Goal: Task Accomplishment & Management: Manage account settings

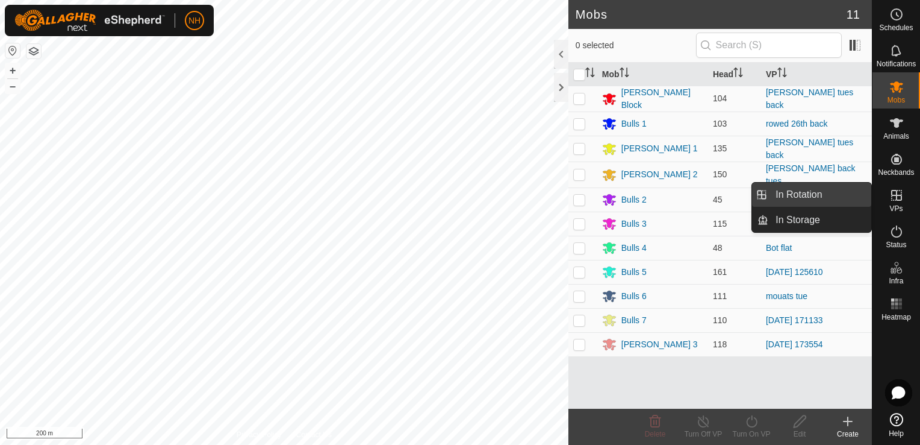
click at [822, 194] on link "In Rotation" at bounding box center [820, 195] width 103 height 24
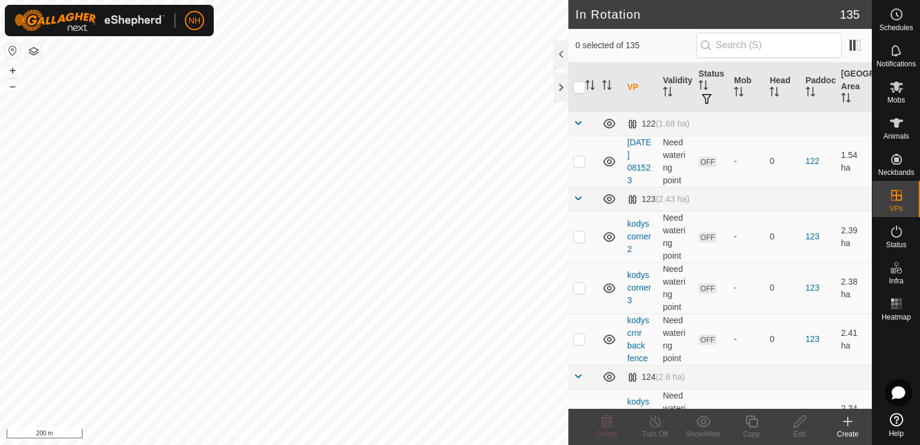
click at [849, 423] on icon at bounding box center [848, 421] width 14 height 14
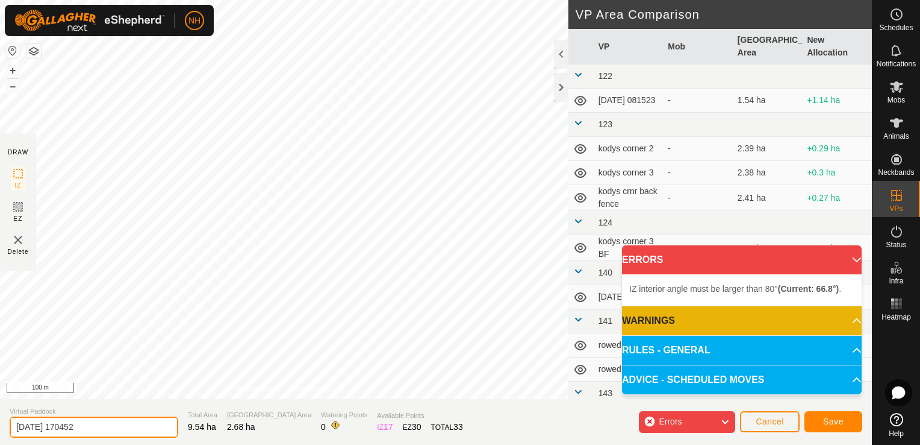
click at [140, 427] on input "2025-08-26 170452" at bounding box center [94, 426] width 169 height 21
type input "2"
type input "[PERSON_NAME] wed"
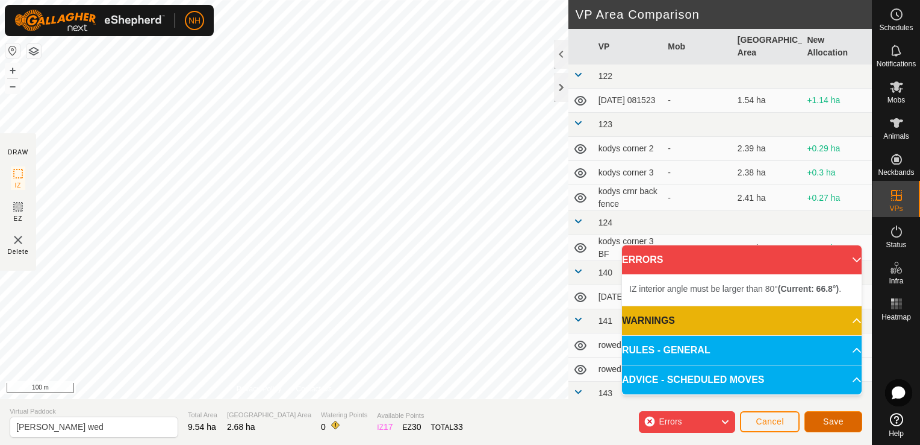
click at [828, 422] on span "Save" at bounding box center [833, 421] width 20 height 10
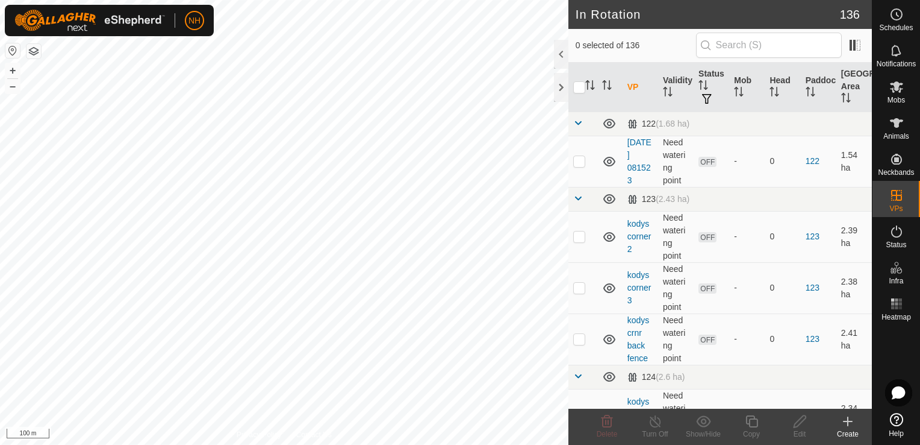
click at [845, 423] on icon at bounding box center [848, 421] width 14 height 14
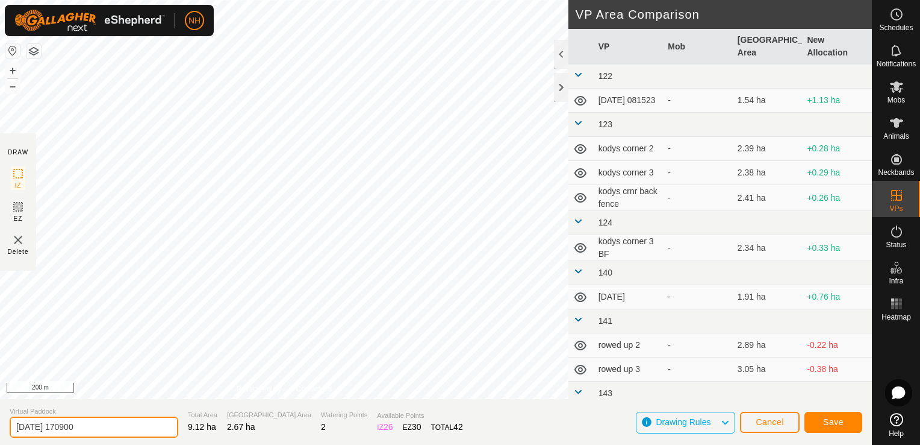
click at [108, 428] on input "2025-08-26 170900" at bounding box center [94, 426] width 169 height 21
type input "2"
type input "rowed wed"
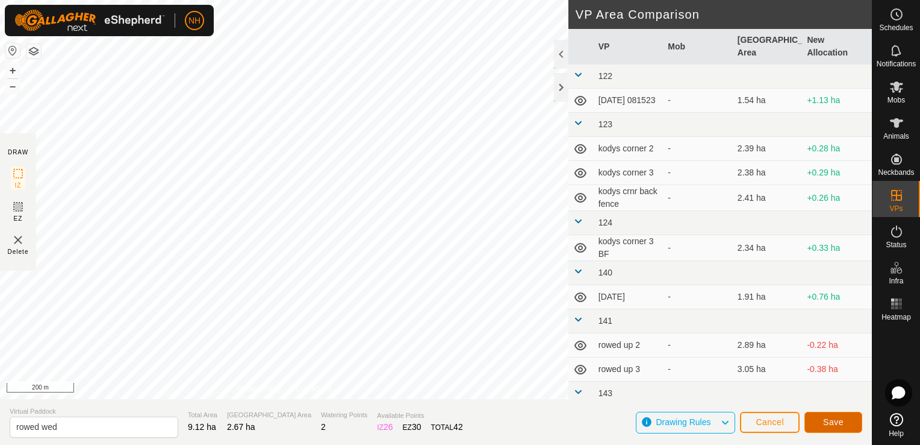
click at [838, 423] on span "Save" at bounding box center [833, 422] width 20 height 10
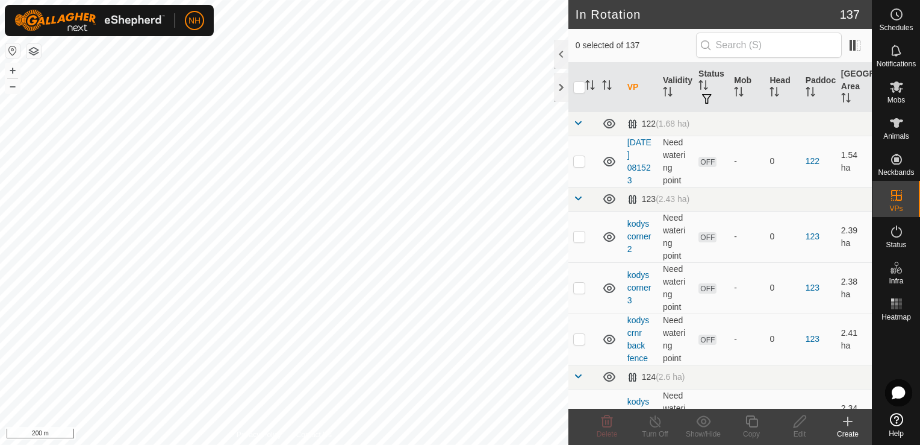
click at [845, 422] on icon at bounding box center [848, 421] width 14 height 14
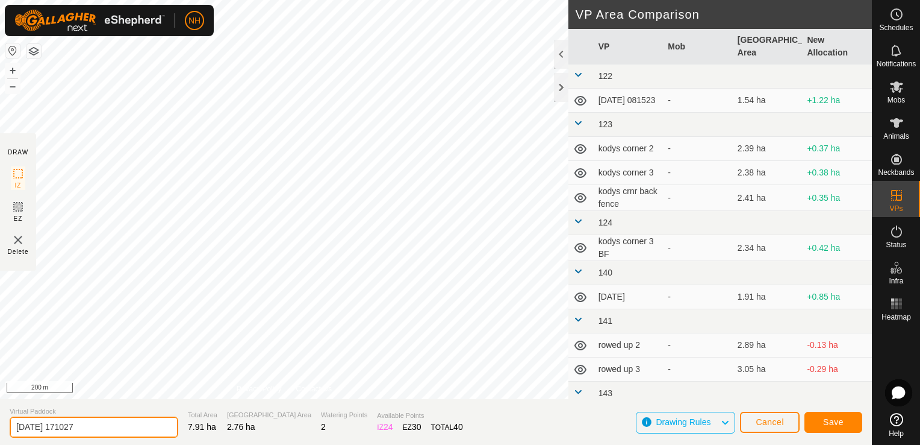
click at [113, 428] on input "2025-08-26 171027" at bounding box center [94, 426] width 169 height 21
type input "2"
type input "rowed thu"
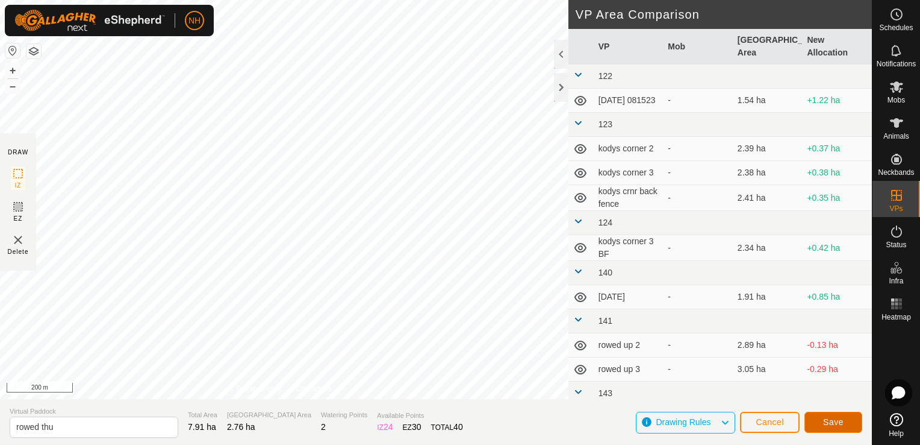
click at [819, 420] on button "Save" at bounding box center [834, 421] width 58 height 21
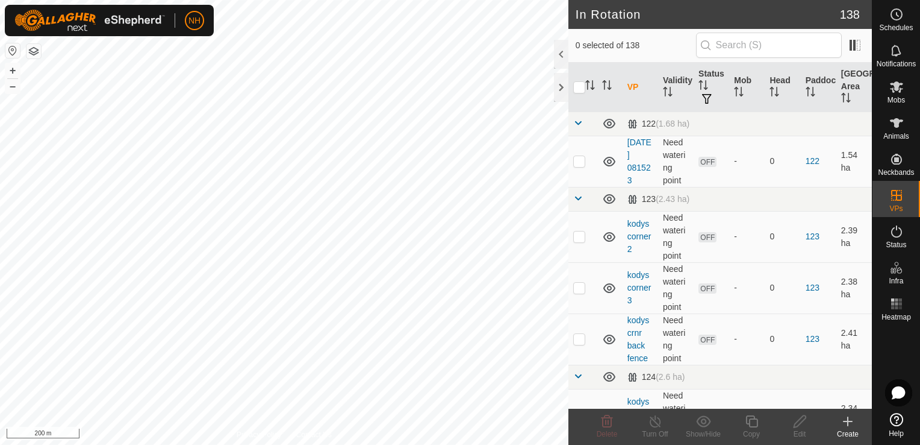
click at [845, 420] on icon at bounding box center [848, 421] width 14 height 14
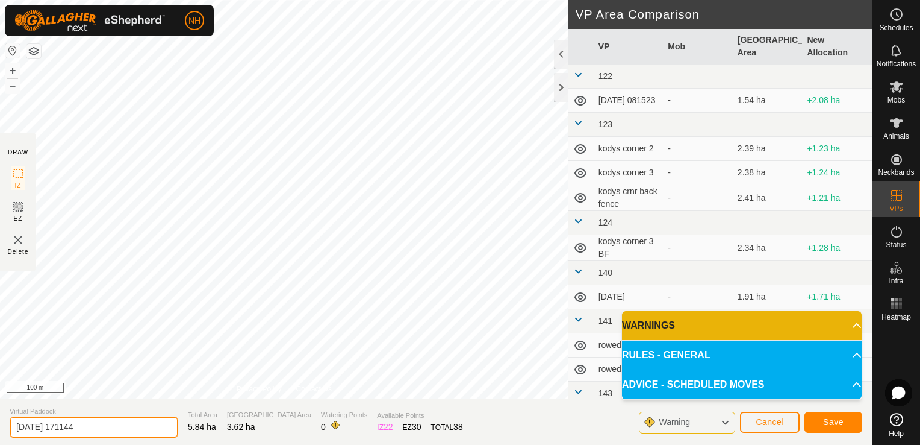
click at [113, 427] on input "2025-08-26 171144" at bounding box center [94, 426] width 169 height 21
type input "2"
type input "mores wed"
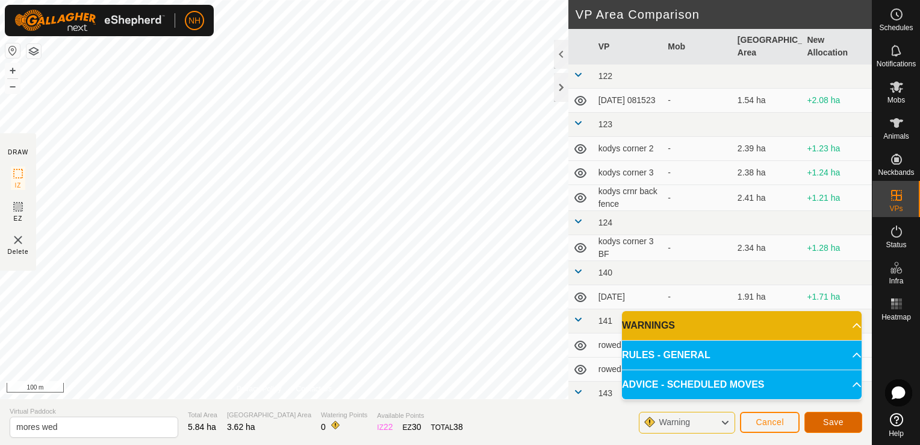
click at [823, 422] on button "Save" at bounding box center [834, 421] width 58 height 21
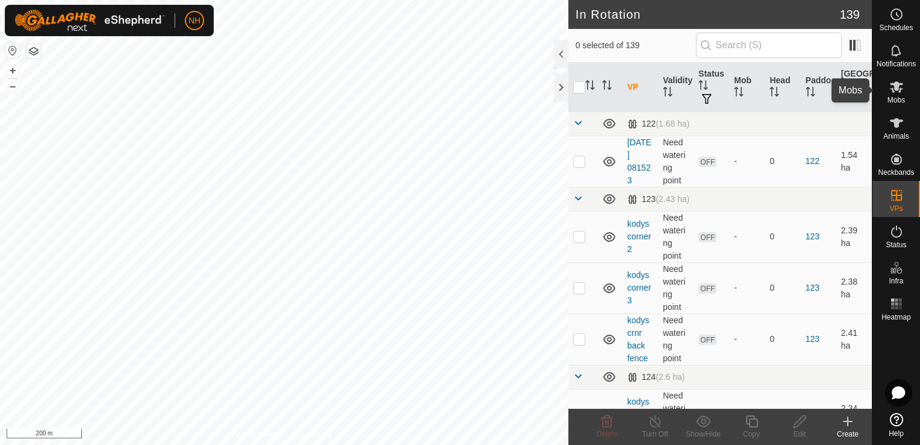
click at [892, 92] on icon at bounding box center [897, 87] width 14 height 14
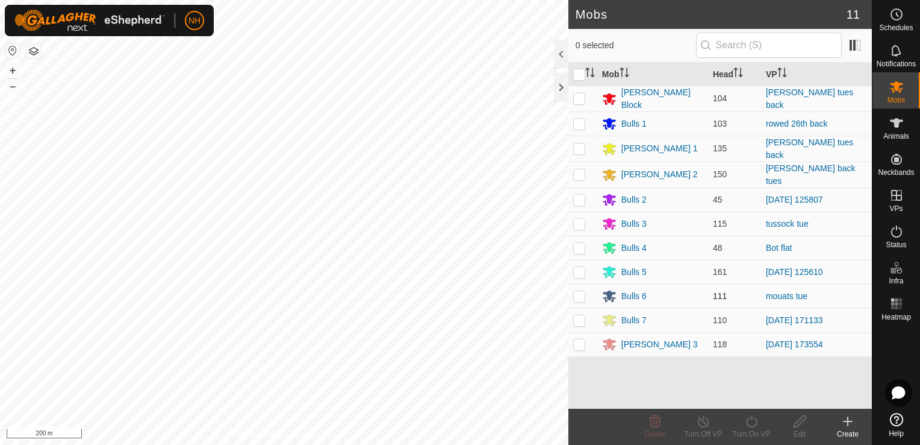
click at [580, 291] on p-checkbox at bounding box center [579, 296] width 12 height 10
checkbox input "true"
click at [752, 421] on icon at bounding box center [752, 421] width 15 height 14
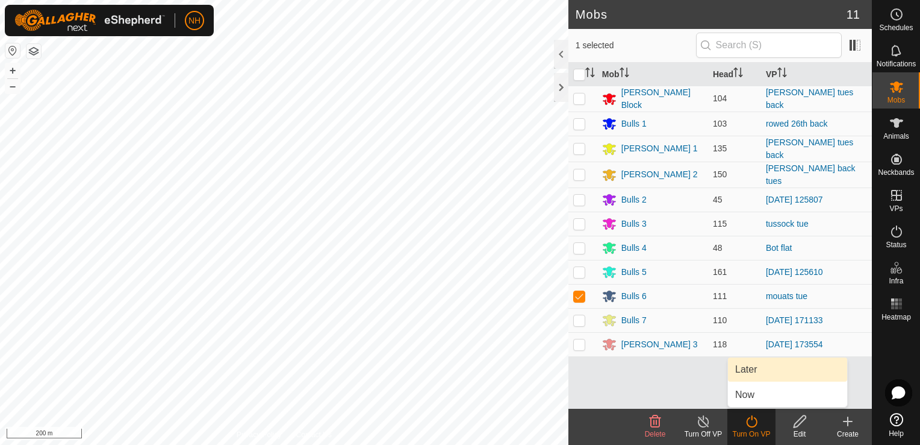
click at [739, 369] on link "Later" at bounding box center [787, 369] width 119 height 24
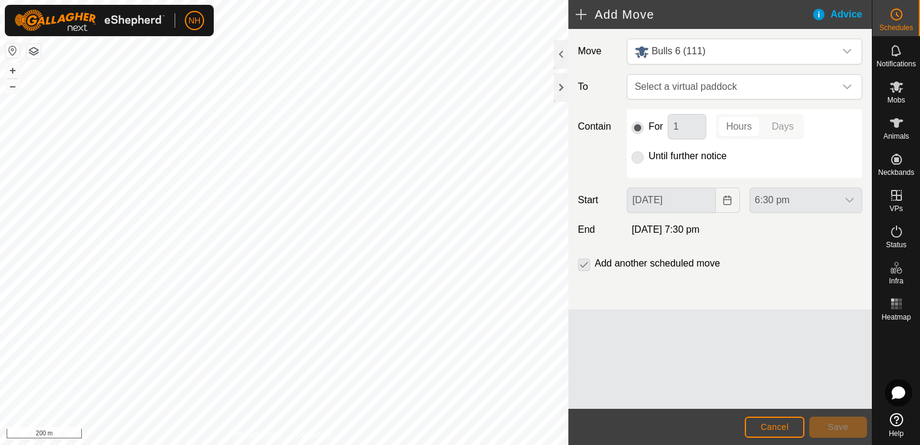
click at [639, 155] on p-radiobutton at bounding box center [638, 156] width 12 height 14
click at [663, 86] on span "Select a virtual paddock" at bounding box center [732, 87] width 205 height 24
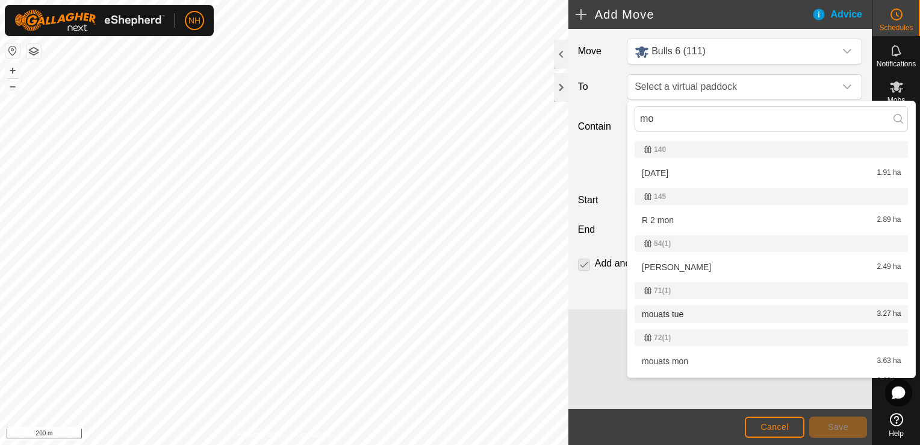
type input "m"
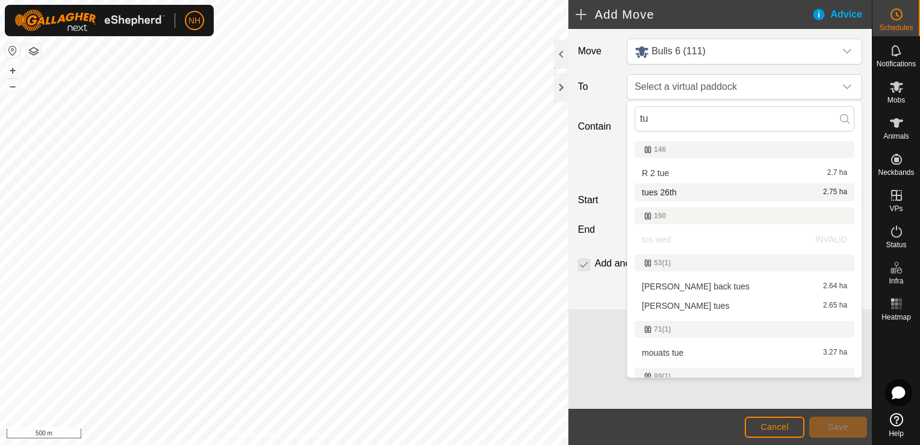
type input "tu"
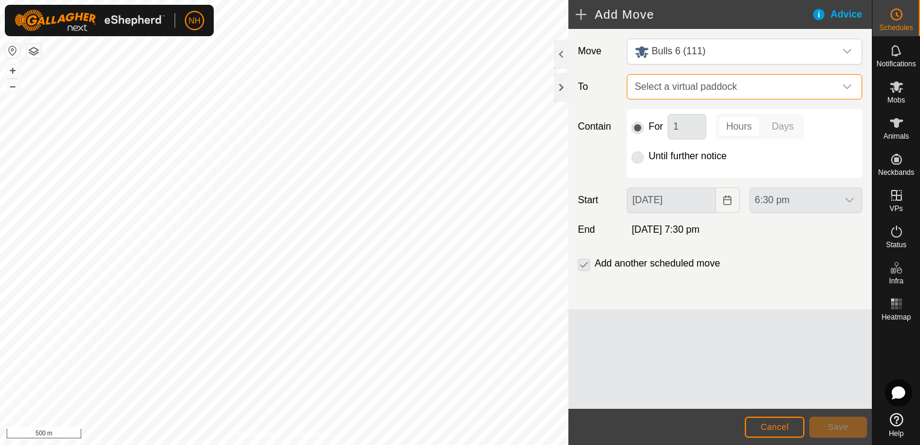
click at [711, 85] on span "Select a virtual paddock" at bounding box center [732, 87] width 205 height 24
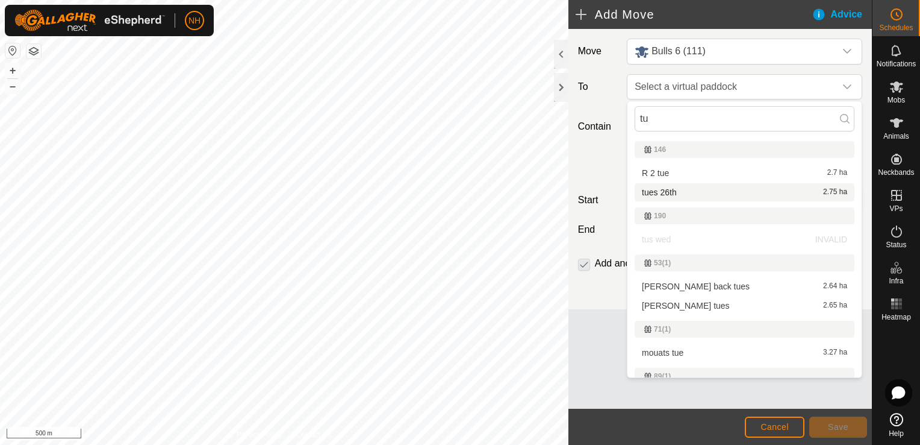
click at [663, 190] on li "tues 26th 2.75 ha" at bounding box center [745, 192] width 220 height 18
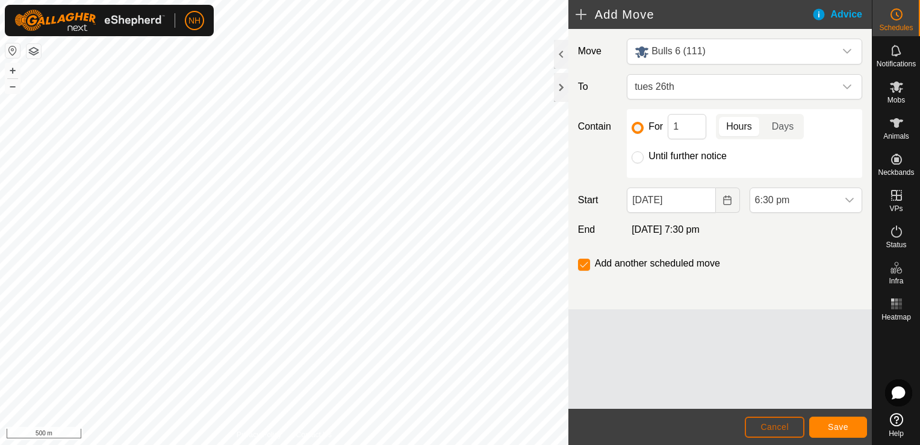
click at [790, 428] on button "Cancel" at bounding box center [775, 426] width 60 height 21
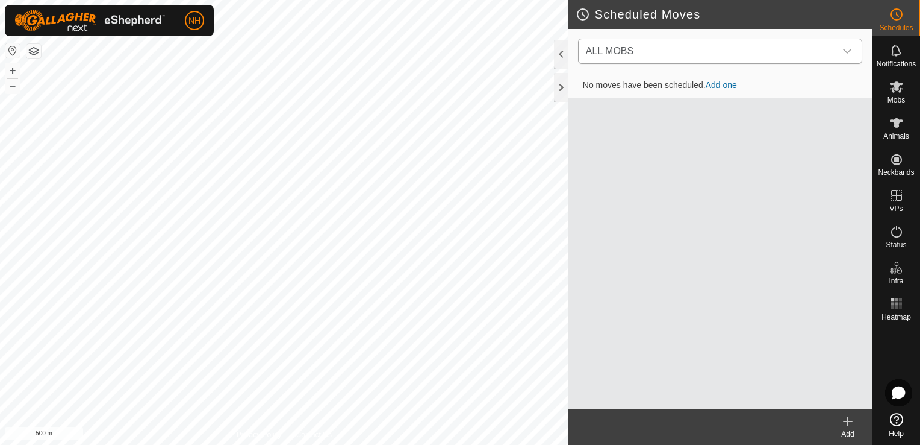
click at [845, 50] on icon "dropdown trigger" at bounding box center [847, 51] width 8 height 5
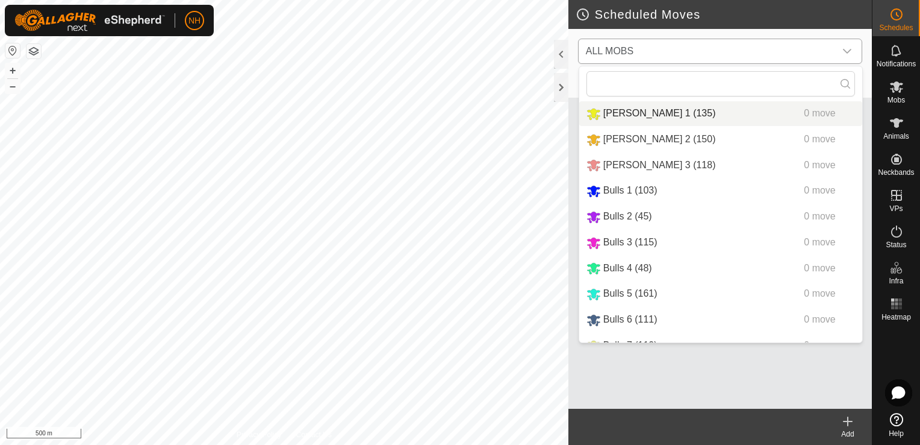
click at [590, 109] on li "Bickley 1 (135) 0 move" at bounding box center [720, 113] width 283 height 25
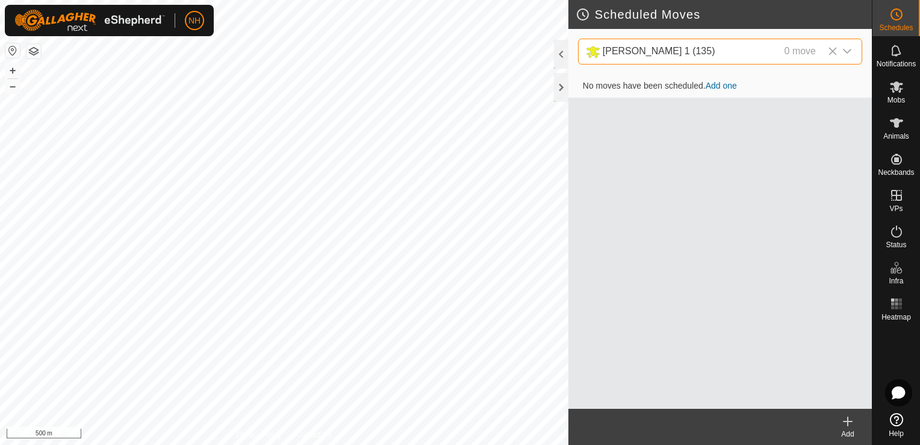
click at [835, 50] on icon at bounding box center [833, 51] width 10 height 10
click at [843, 50] on icon "dropdown trigger" at bounding box center [848, 51] width 10 height 10
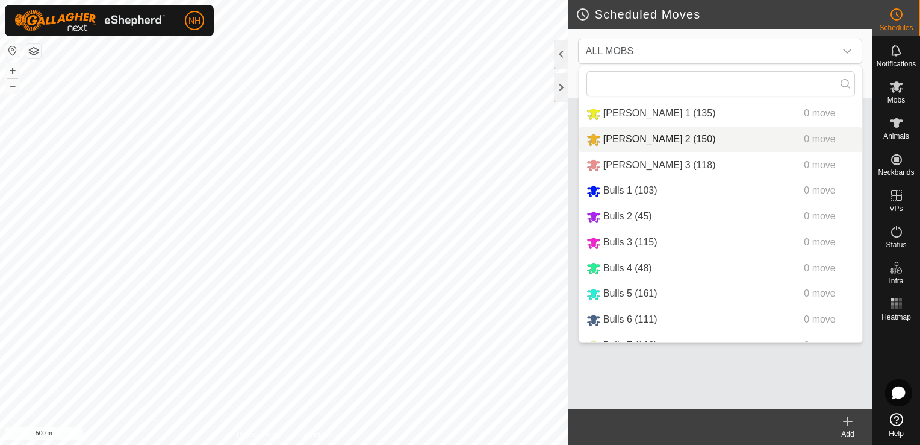
click at [603, 137] on li "Bickley 2 (150) 0 move" at bounding box center [720, 139] width 283 height 25
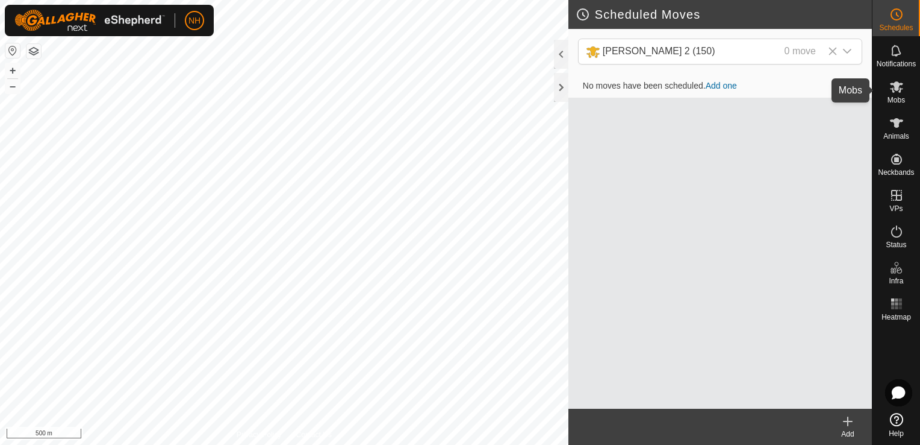
click at [896, 90] on icon at bounding box center [896, 86] width 13 height 11
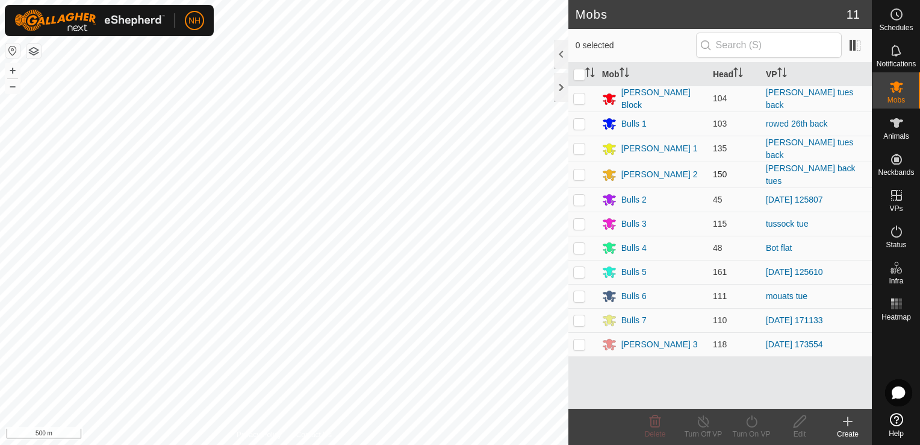
click at [576, 169] on p-checkbox at bounding box center [579, 174] width 12 height 10
checkbox input "true"
click at [747, 420] on icon at bounding box center [751, 421] width 11 height 12
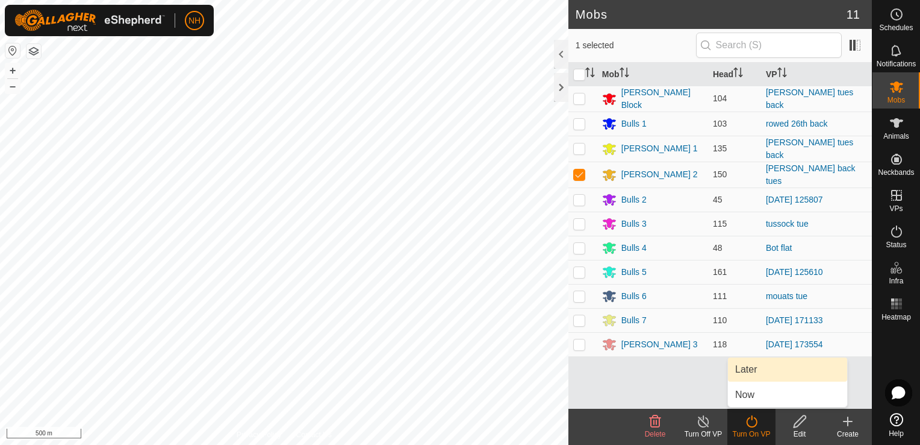
click at [747, 372] on link "Later" at bounding box center [787, 369] width 119 height 24
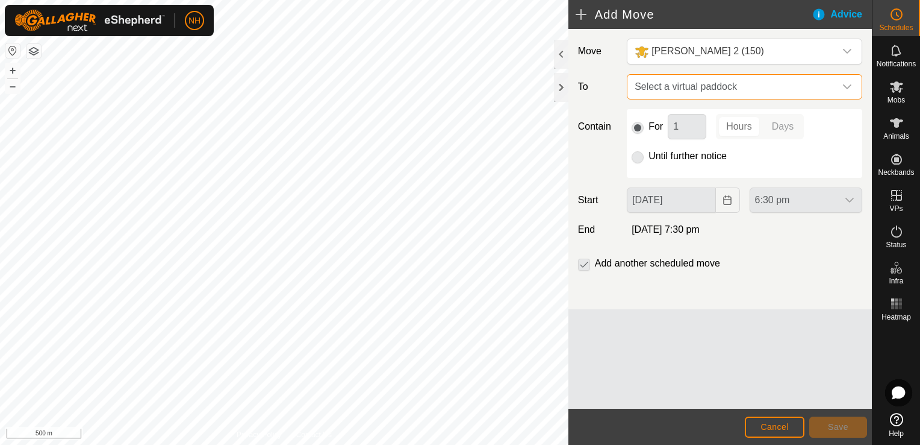
click at [648, 86] on span "Select a virtual paddock" at bounding box center [732, 87] width 205 height 24
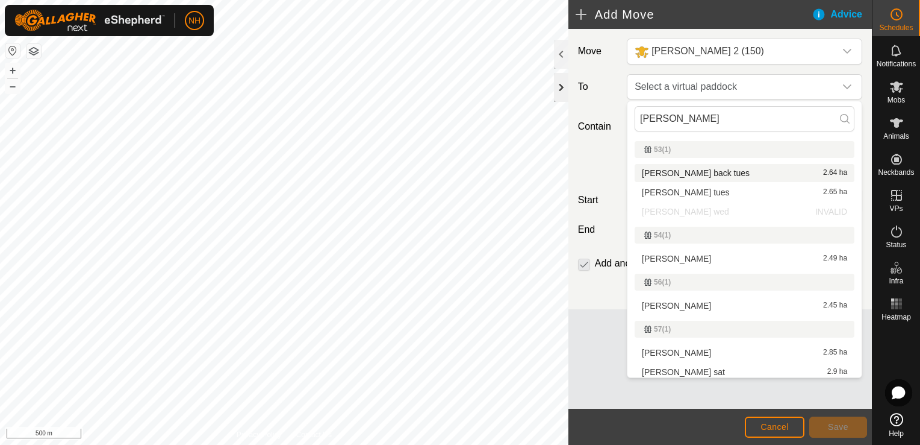
type input "[PERSON_NAME]"
click at [562, 83] on div at bounding box center [561, 87] width 14 height 29
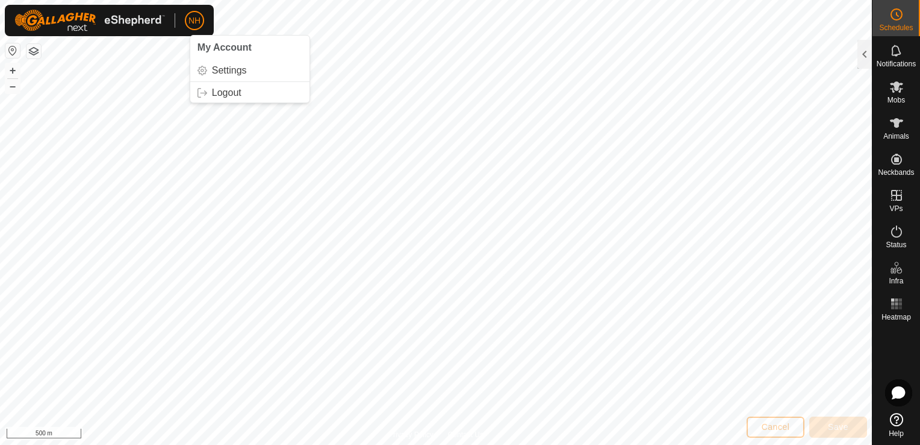
click at [191, 19] on span "NH" at bounding box center [195, 20] width 12 height 13
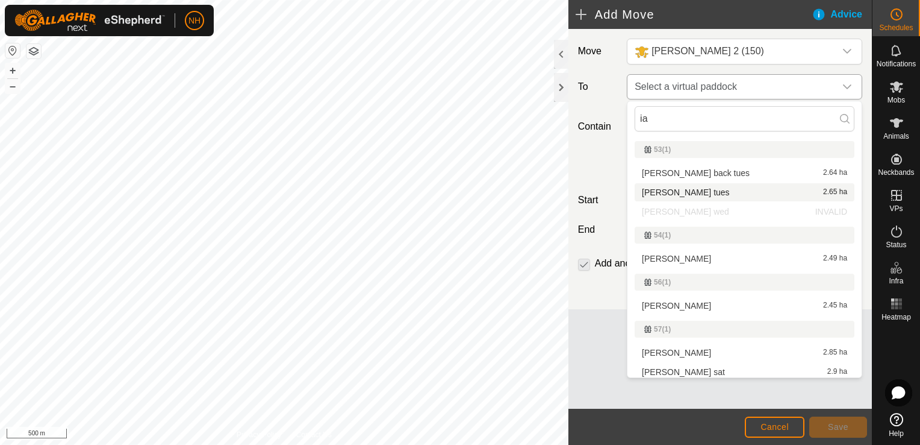
type input "ia"
click at [656, 83] on span "Select a virtual paddock" at bounding box center [732, 87] width 205 height 24
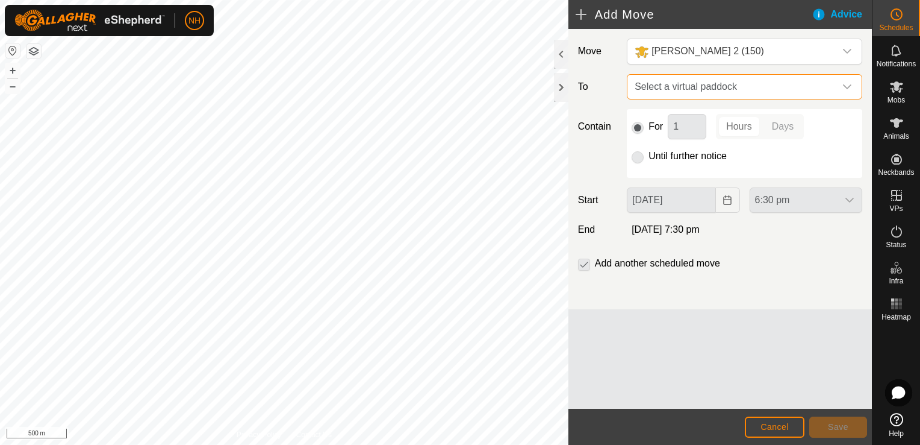
click at [656, 83] on span "Select a virtual paddock" at bounding box center [732, 87] width 205 height 24
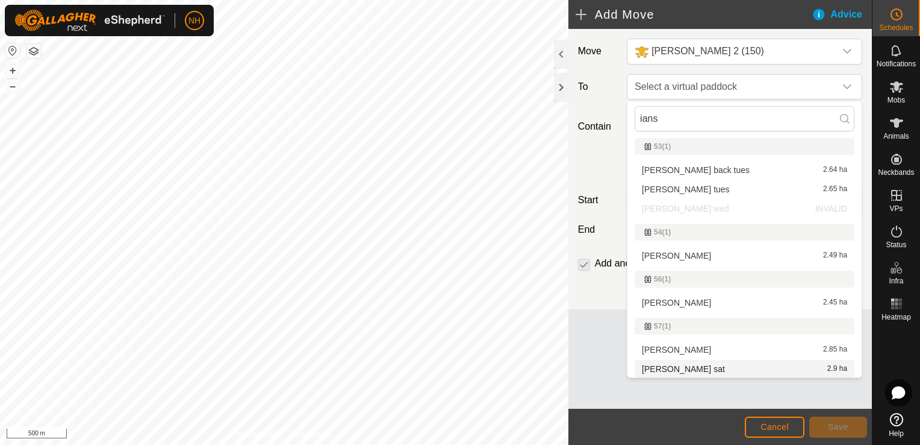
scroll to position [4, 0]
type input "ians"
click at [780, 425] on span "Cancel" at bounding box center [775, 427] width 28 height 10
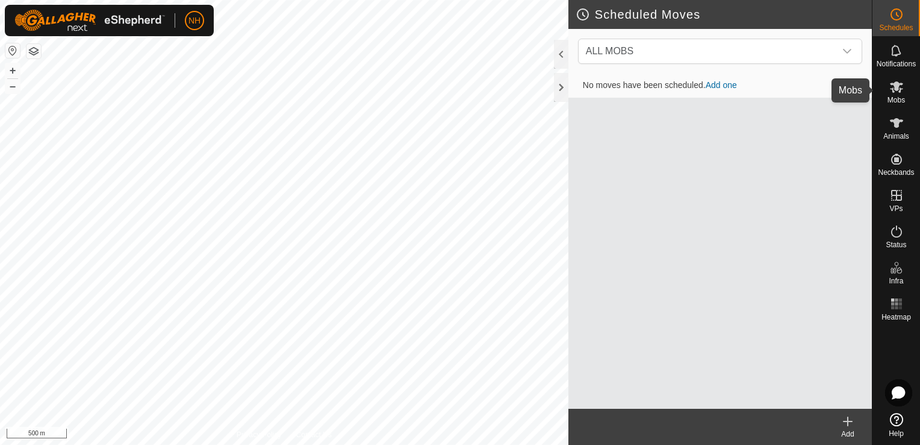
click at [895, 85] on icon at bounding box center [896, 86] width 13 height 11
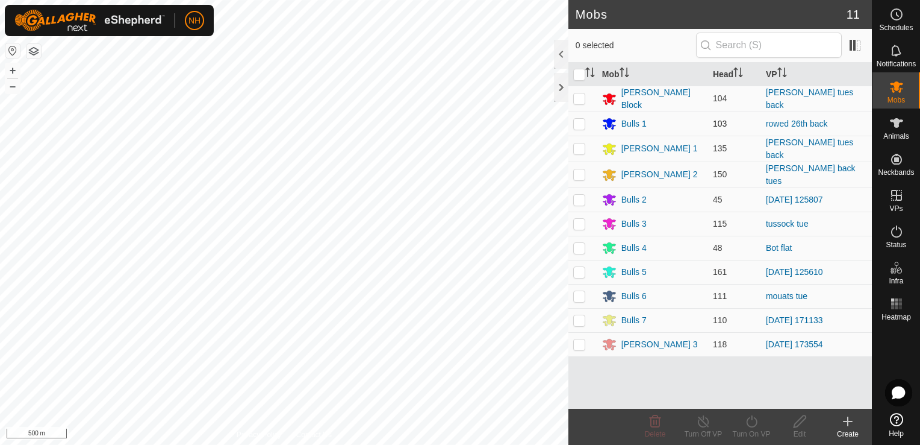
click at [576, 123] on p-checkbox at bounding box center [579, 124] width 12 height 10
checkbox input "true"
click at [752, 425] on icon at bounding box center [752, 421] width 15 height 14
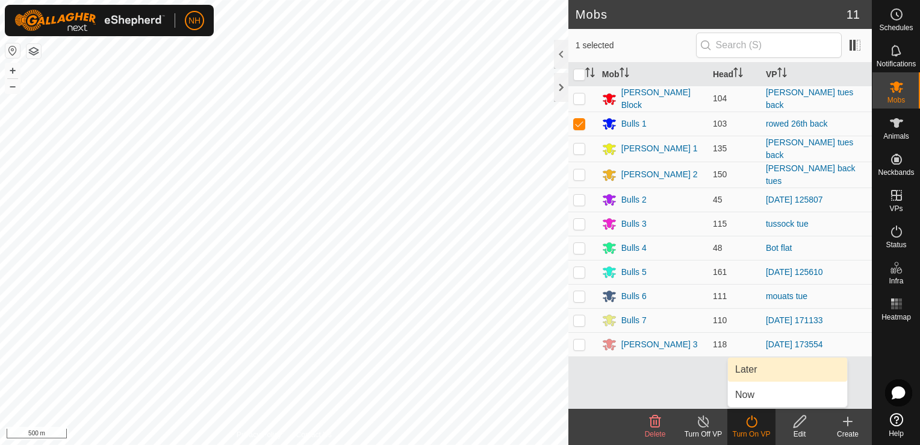
click at [742, 370] on link "Later" at bounding box center [787, 369] width 119 height 24
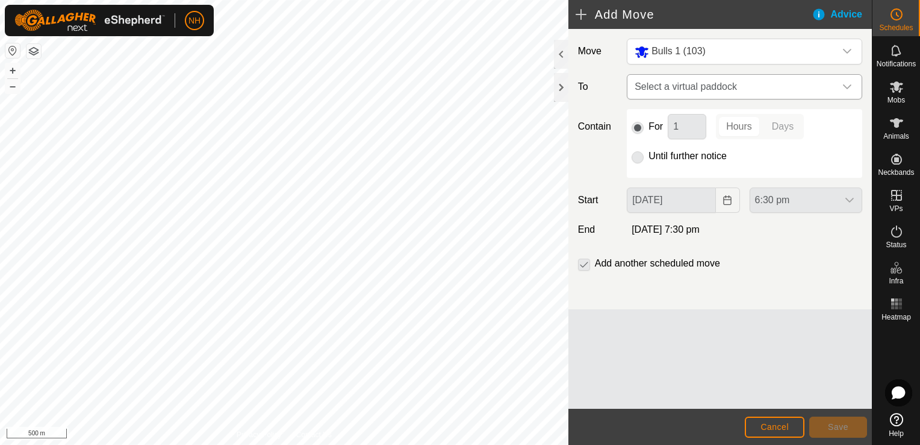
click at [658, 83] on span "Select a virtual paddock" at bounding box center [732, 87] width 205 height 24
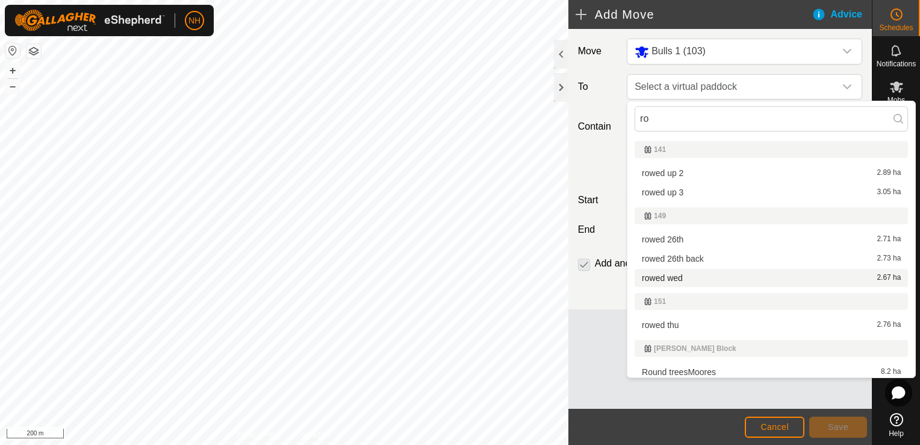
type input "ro"
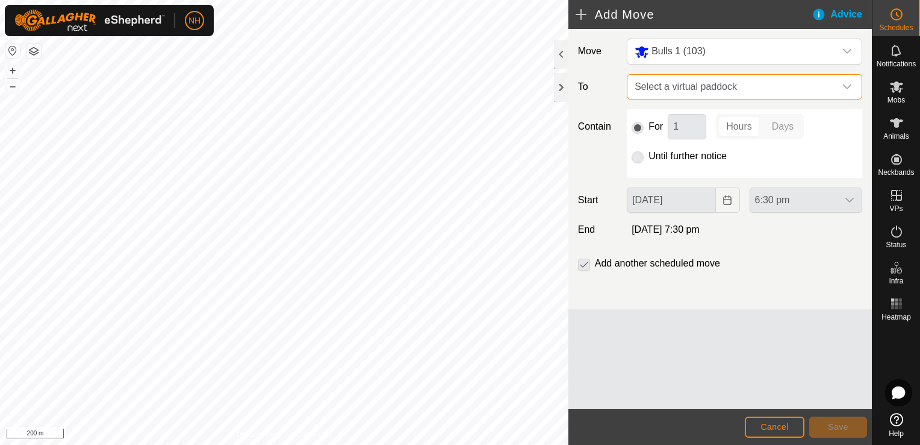
click at [683, 84] on span "Select a virtual paddock" at bounding box center [732, 87] width 205 height 24
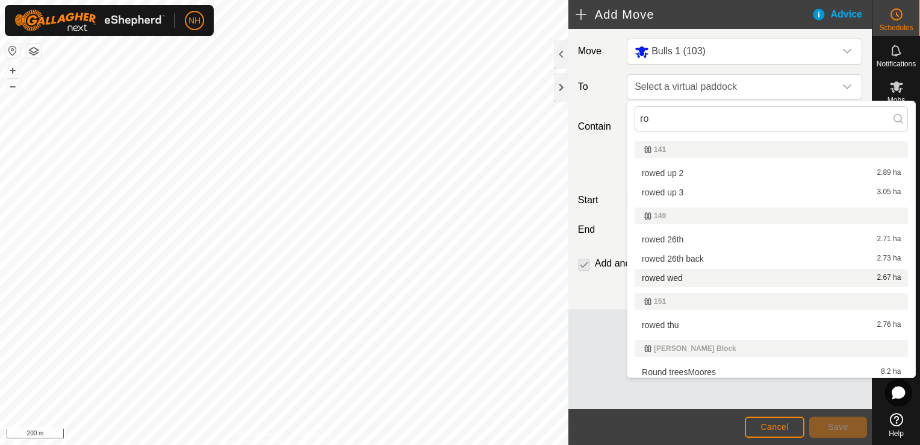
click at [672, 278] on li "rowed wed 2.67 ha" at bounding box center [771, 278] width 273 height 18
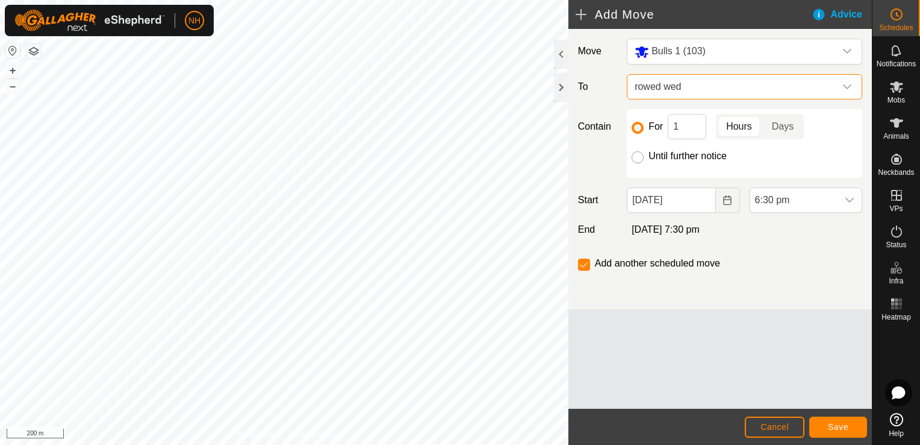
click at [641, 157] on input "Until further notice" at bounding box center [638, 157] width 12 height 12
radio input "true"
checkbox input "false"
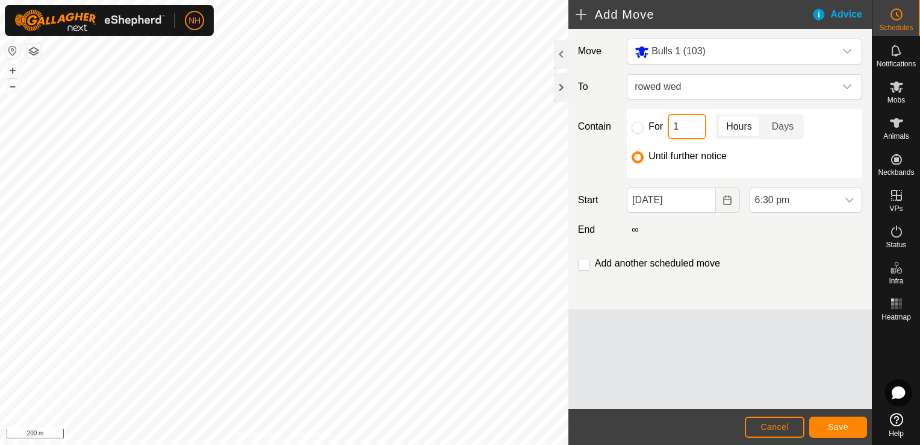
click at [685, 122] on input "1" at bounding box center [687, 126] width 39 height 25
click at [793, 194] on span "6:30 pm" at bounding box center [794, 200] width 87 height 24
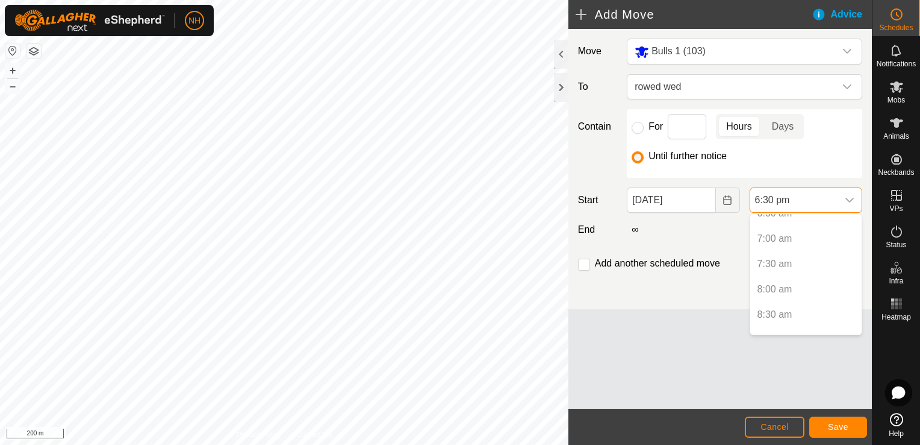
scroll to position [298, 0]
click at [778, 230] on p-selectitem "6:00 am" at bounding box center [806, 232] width 111 height 24
click at [775, 232] on p-selectitem "6:00 am" at bounding box center [806, 232] width 111 height 24
click at [779, 230] on p-selectitem "6:00 am" at bounding box center [806, 232] width 111 height 24
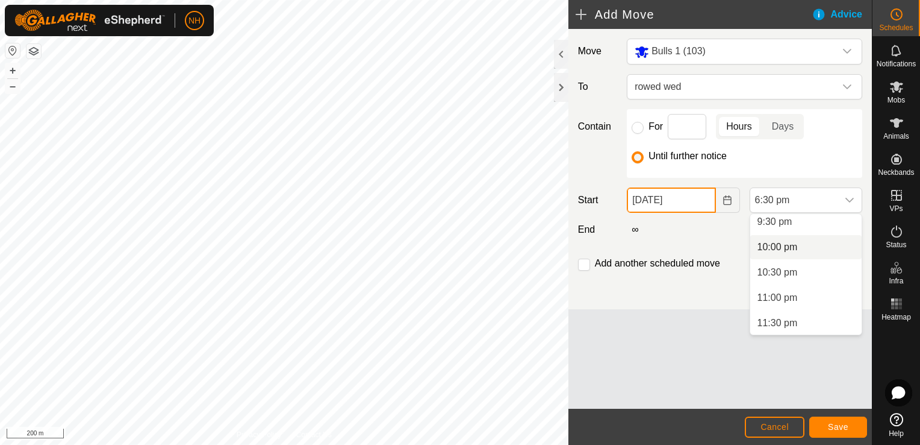
click at [667, 196] on input "[DATE]" at bounding box center [671, 199] width 89 height 25
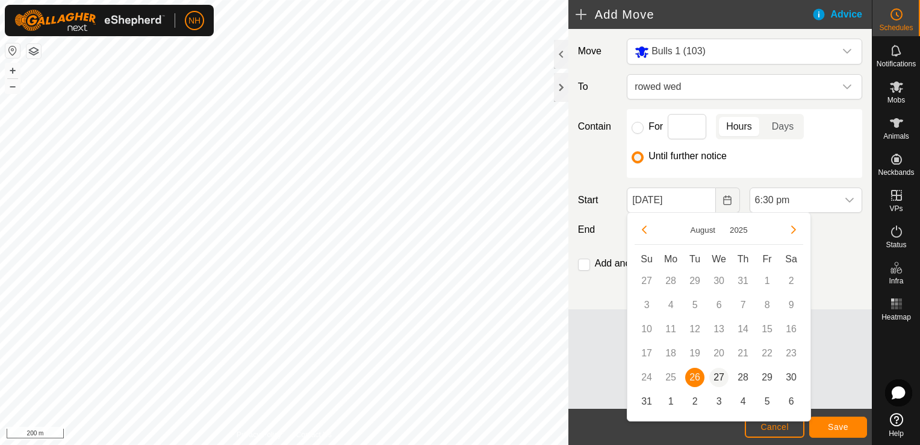
click at [719, 377] on span "27" at bounding box center [719, 376] width 19 height 19
type input "[DATE]"
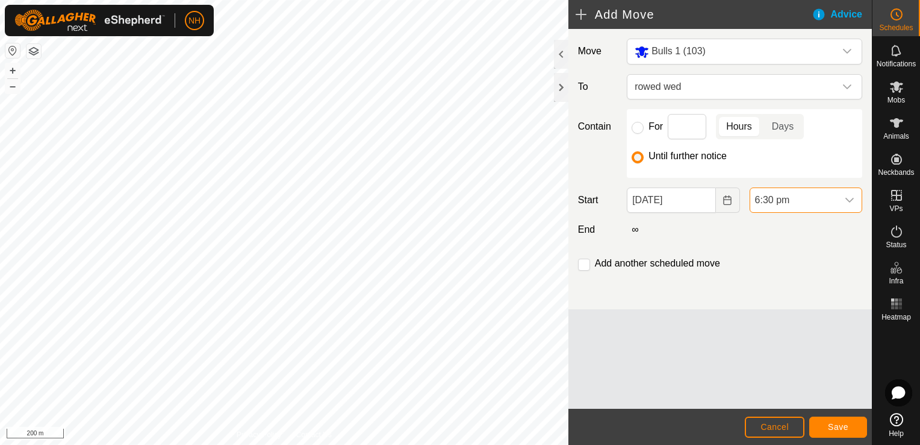
click at [785, 196] on span "6:30 pm" at bounding box center [794, 200] width 87 height 24
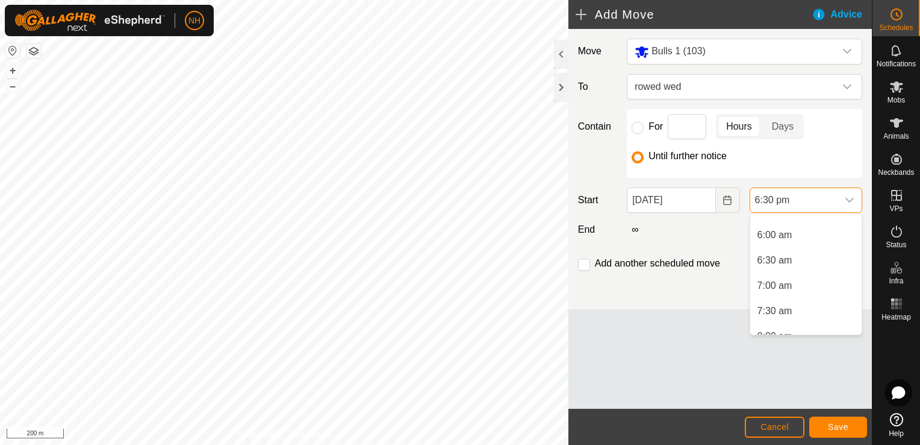
scroll to position [293, 0]
click at [782, 237] on li "6:00 am" at bounding box center [806, 237] width 111 height 24
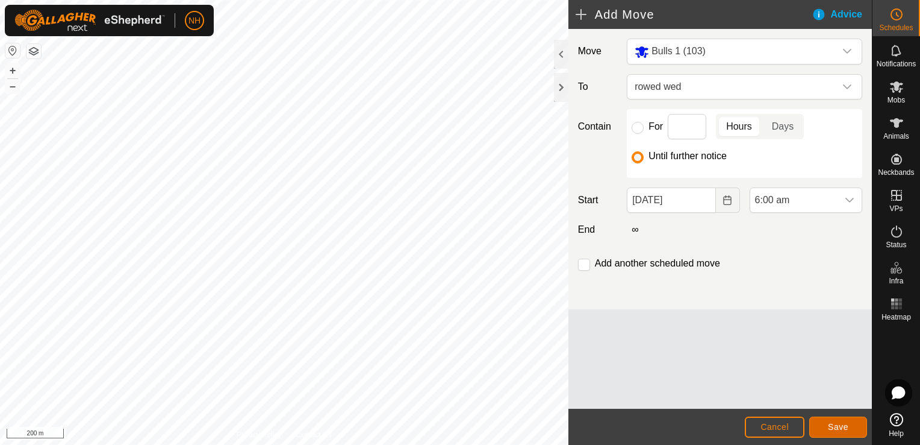
click at [829, 424] on span "Save" at bounding box center [838, 427] width 20 height 10
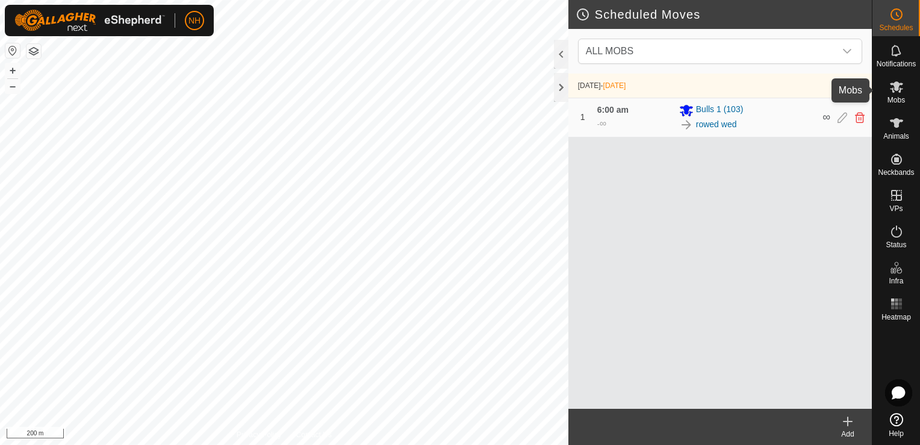
click at [899, 86] on icon at bounding box center [897, 87] width 14 height 14
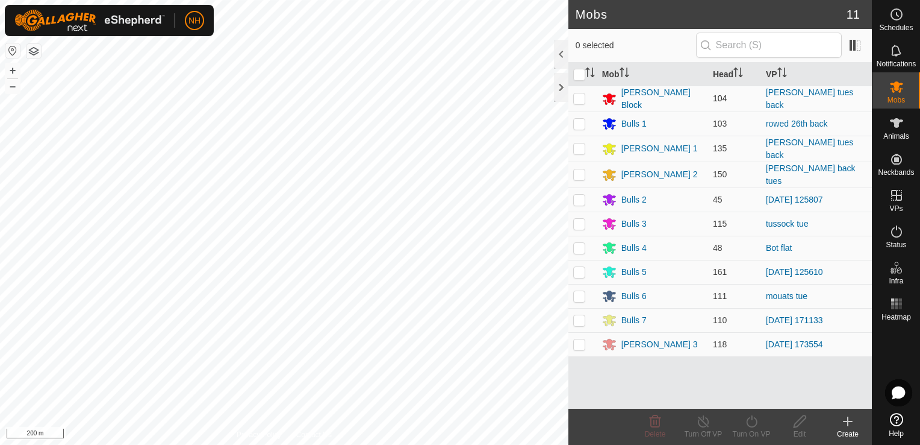
click at [576, 99] on p-checkbox at bounding box center [579, 98] width 12 height 10
checkbox input "true"
click at [752, 421] on icon at bounding box center [752, 421] width 15 height 14
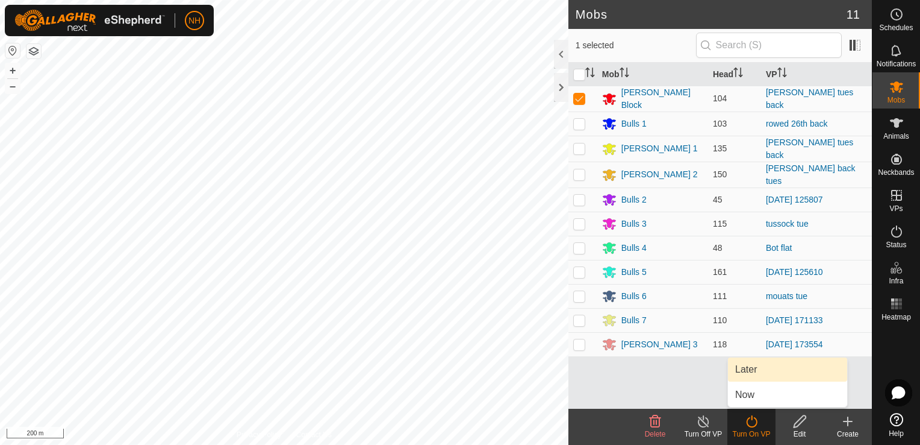
click at [746, 367] on link "Later" at bounding box center [787, 369] width 119 height 24
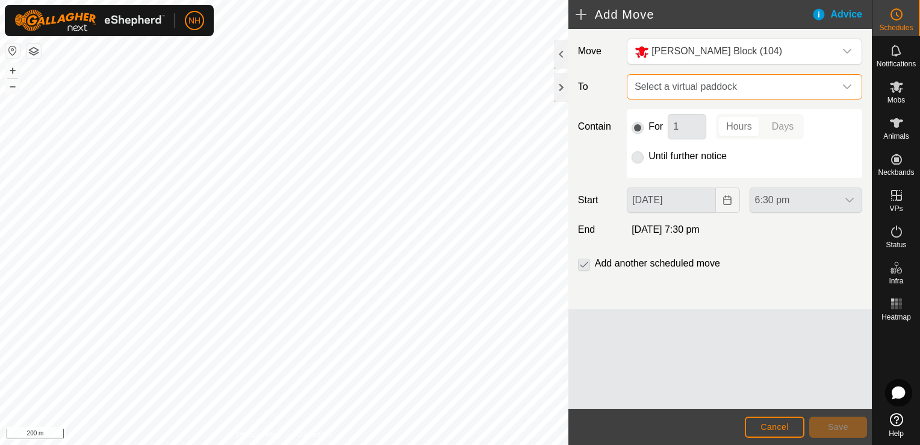
click at [643, 81] on span "Select a virtual paddock" at bounding box center [732, 87] width 205 height 24
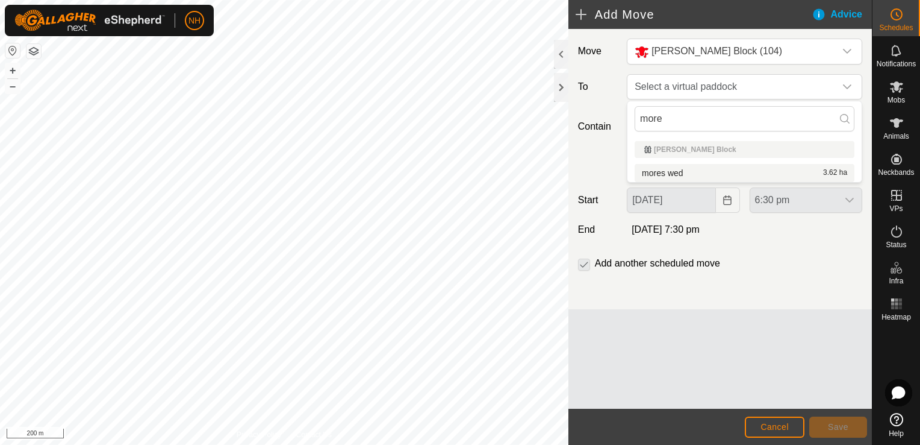
type input "more"
click at [675, 170] on li "mores wed 3.62 ha" at bounding box center [745, 173] width 220 height 18
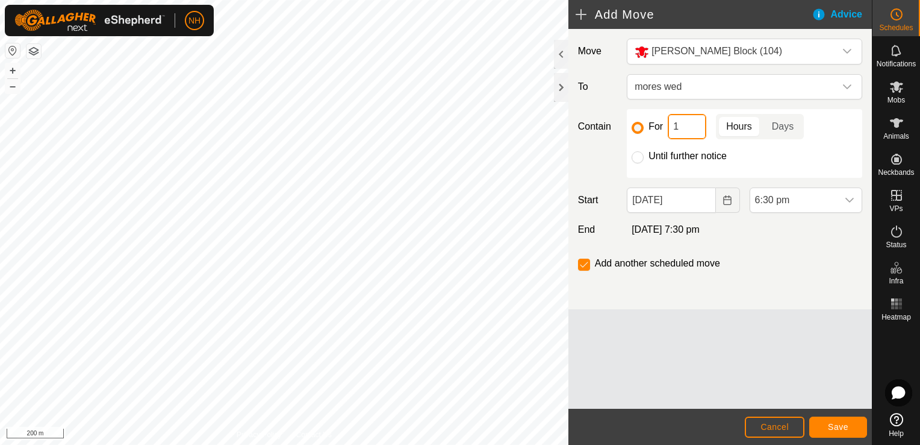
click at [681, 125] on input "1" at bounding box center [687, 126] width 39 height 25
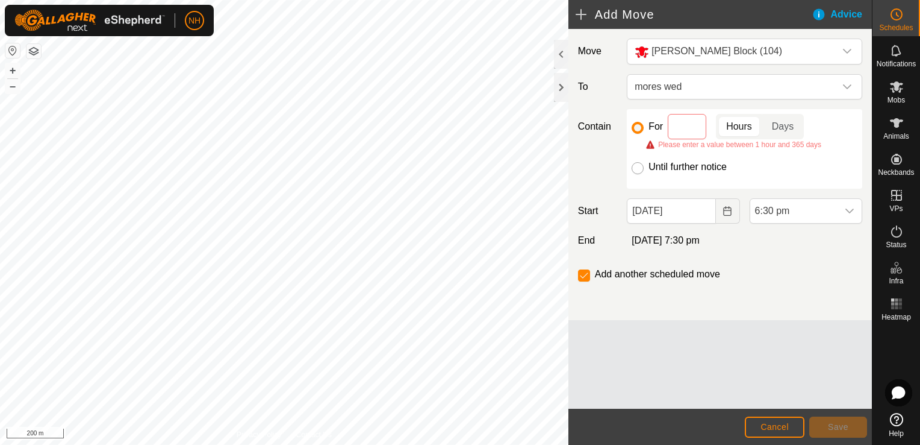
click at [634, 167] on input "Until further notice" at bounding box center [638, 168] width 12 height 12
radio input "true"
checkbox input "false"
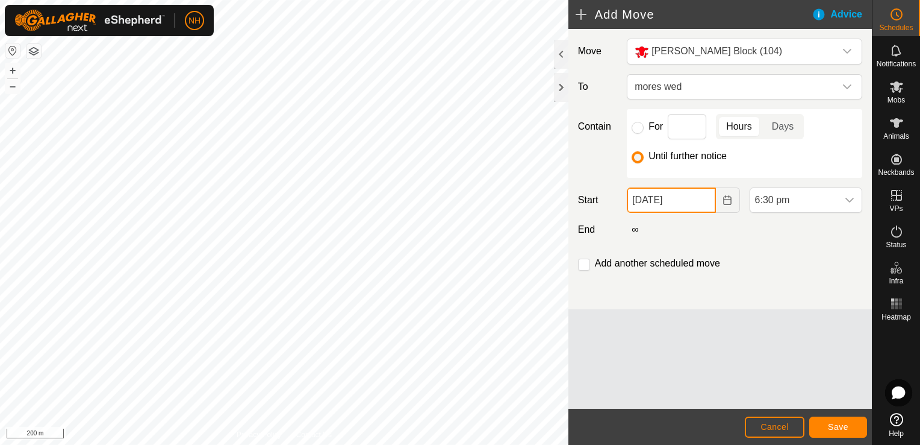
click at [679, 198] on input "[DATE]" at bounding box center [671, 199] width 89 height 25
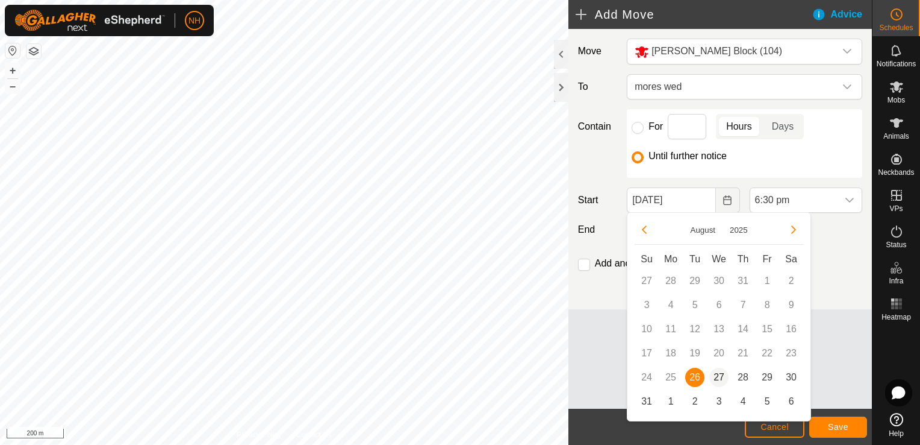
click at [718, 377] on span "27" at bounding box center [719, 376] width 19 height 19
type input "[DATE]"
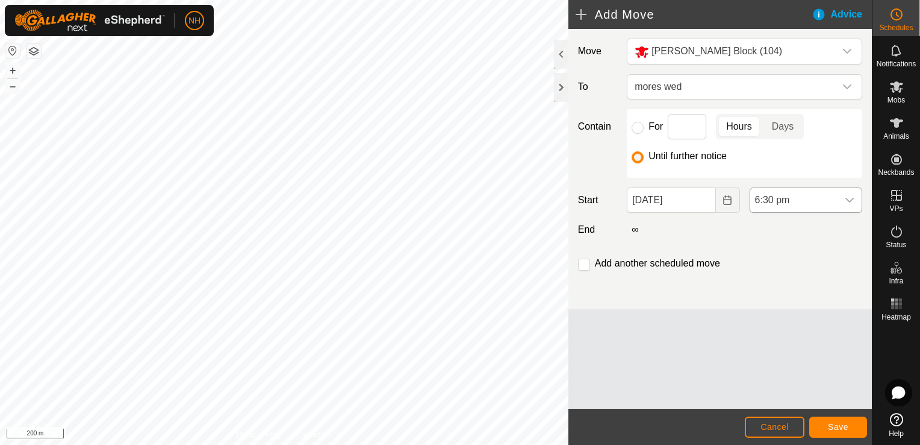
click at [793, 196] on span "6:30 pm" at bounding box center [794, 200] width 87 height 24
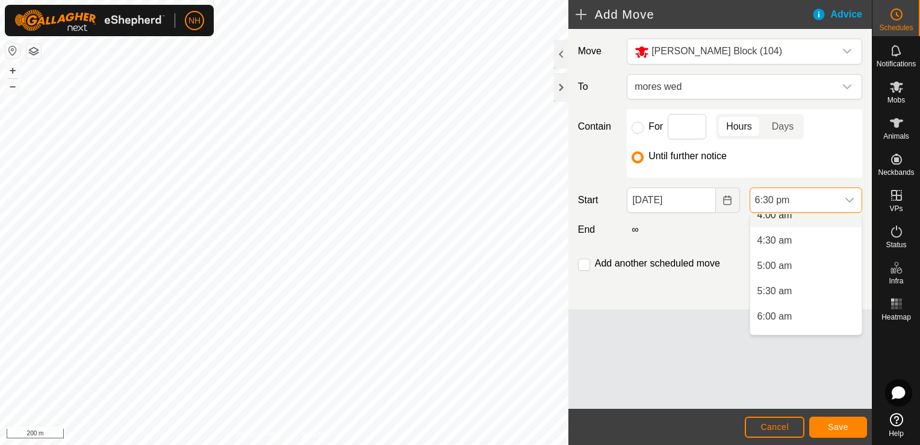
scroll to position [233, 0]
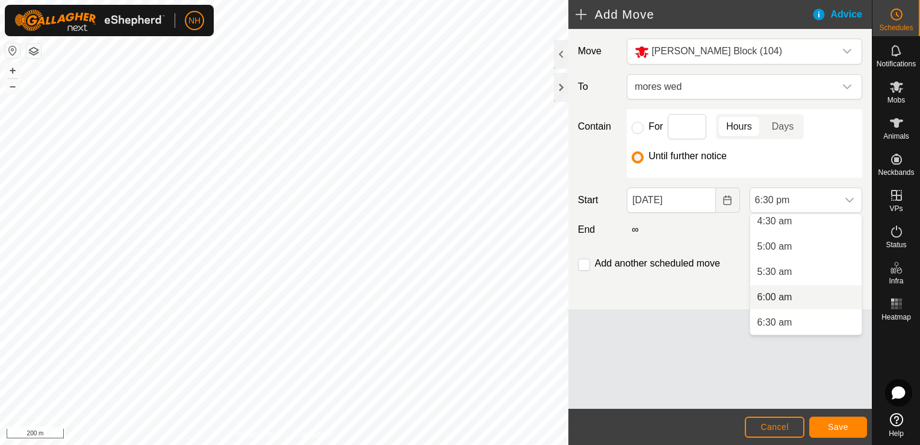
click at [785, 298] on li "6:00 am" at bounding box center [806, 297] width 111 height 24
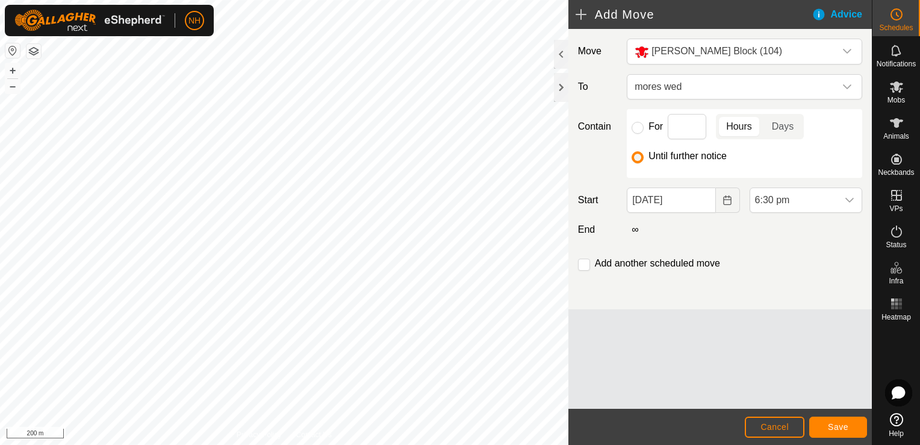
scroll to position [840, 0]
click at [840, 425] on span "Save" at bounding box center [838, 427] width 20 height 10
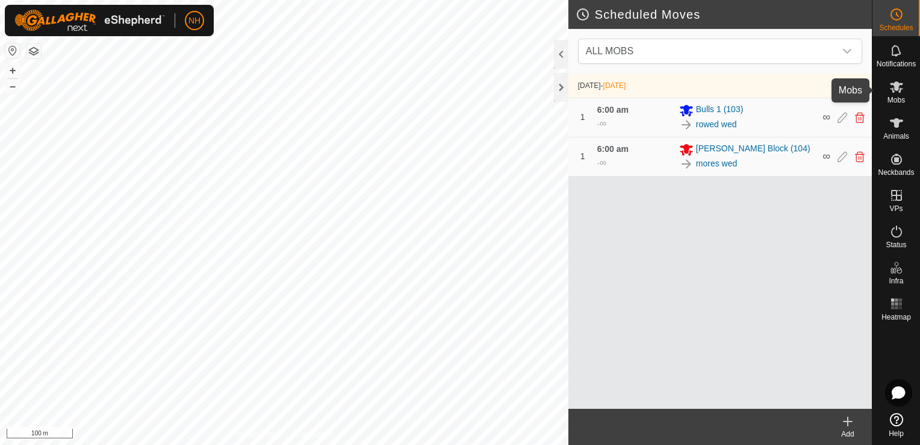
click at [896, 89] on icon at bounding box center [896, 86] width 13 height 11
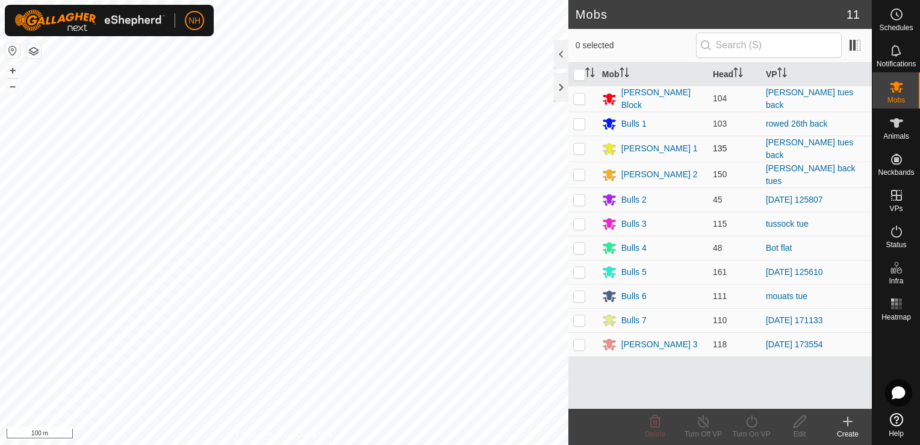
click at [576, 145] on p-checkbox at bounding box center [579, 148] width 12 height 10
checkbox input "true"
click at [752, 420] on icon at bounding box center [752, 421] width 15 height 14
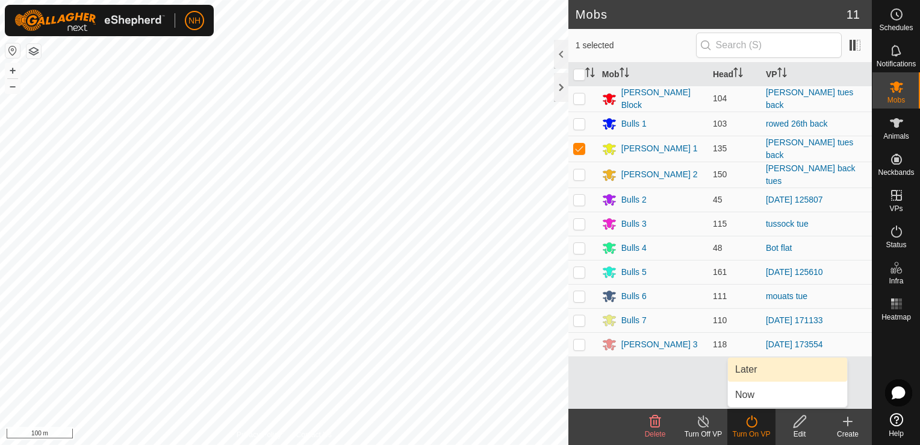
click at [746, 367] on link "Later" at bounding box center [787, 369] width 119 height 24
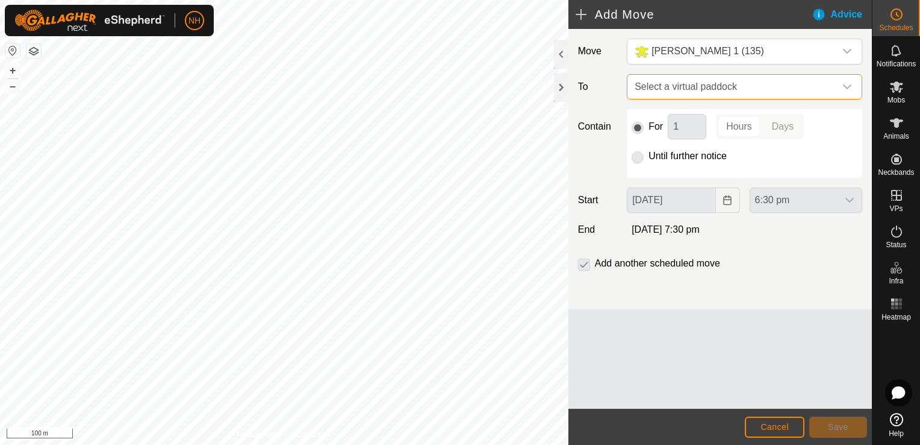
click at [649, 88] on span "Select a virtual paddock" at bounding box center [732, 87] width 205 height 24
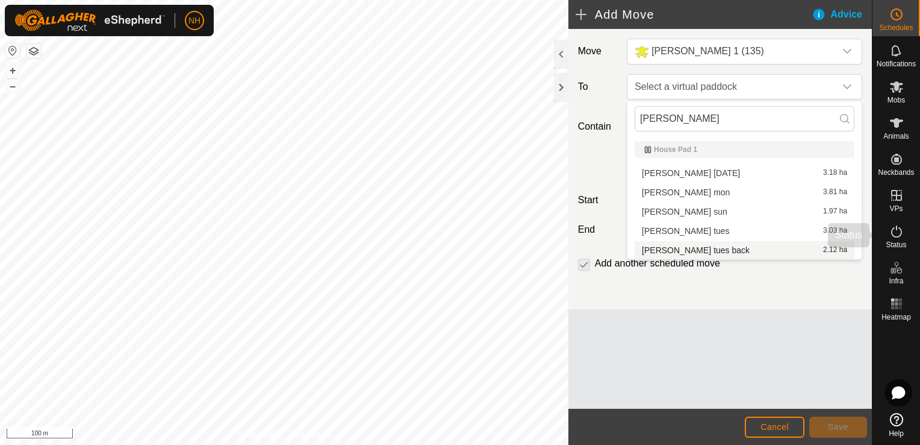
type input "[PERSON_NAME]"
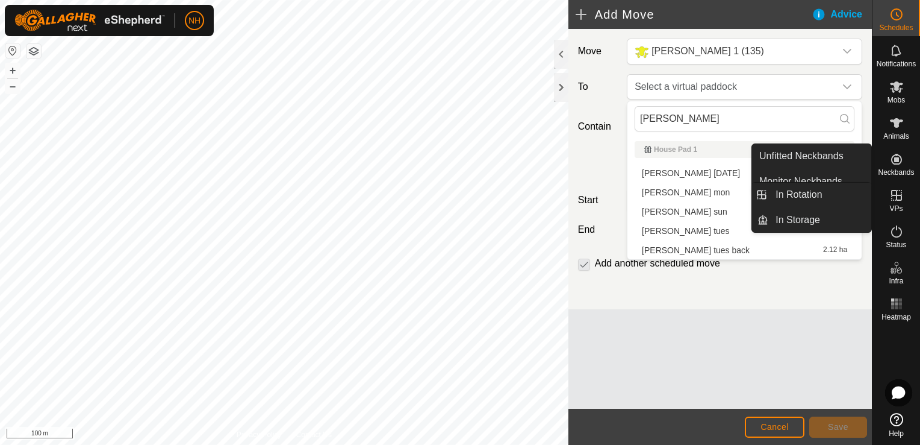
drag, startPoint x: 817, startPoint y: 196, endPoint x: 896, endPoint y: 201, distance: 79.6
click at [817, 196] on link "In Rotation" at bounding box center [820, 195] width 103 height 24
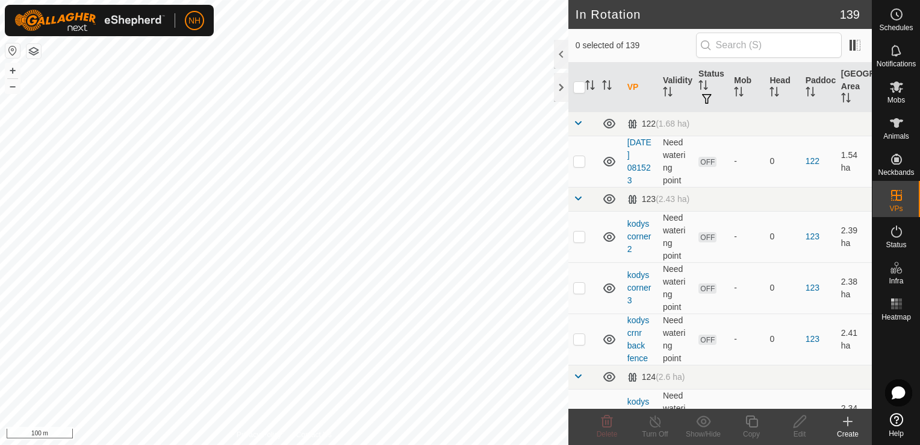
click at [848, 419] on icon at bounding box center [848, 421] width 0 height 8
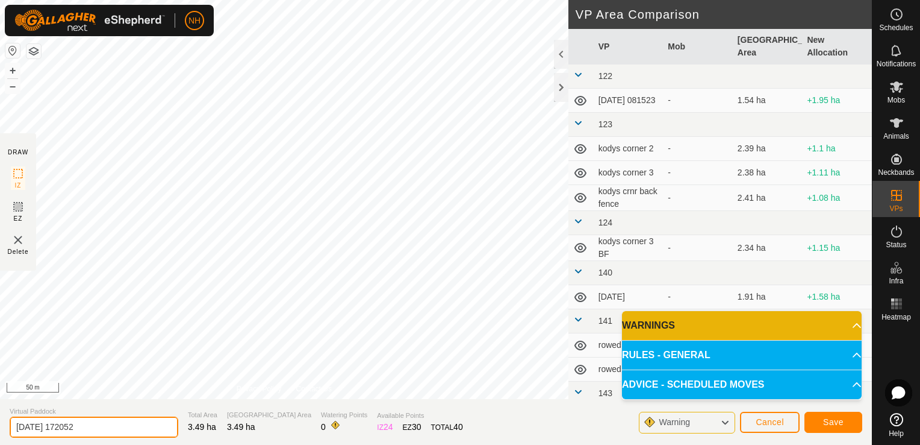
click at [108, 428] on input "[DATE] 172052" at bounding box center [94, 426] width 169 height 21
type input "2"
type input "[PERSON_NAME] wed"
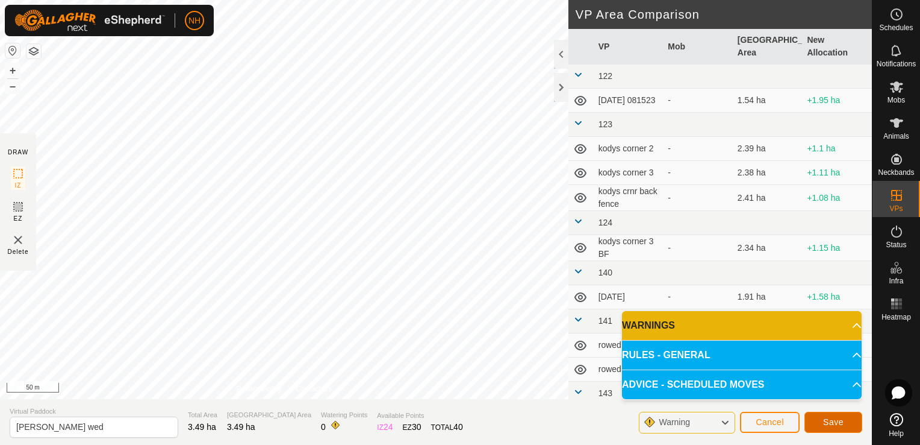
click at [834, 418] on span "Save" at bounding box center [833, 422] width 20 height 10
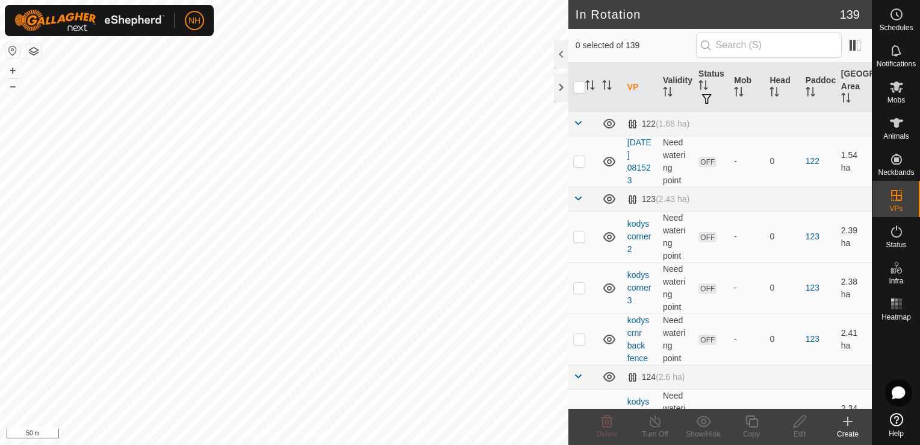
click at [895, 88] on icon at bounding box center [896, 86] width 13 height 11
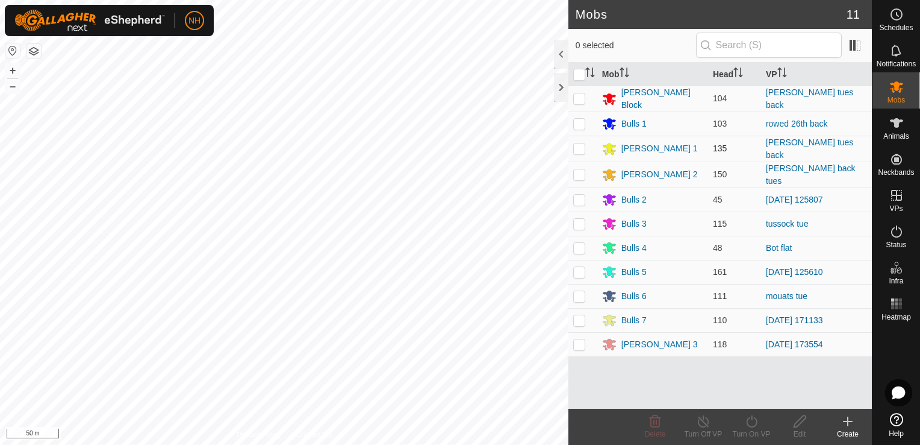
click at [582, 146] on p-checkbox at bounding box center [579, 148] width 12 height 10
checkbox input "true"
click at [754, 418] on icon at bounding box center [752, 421] width 15 height 14
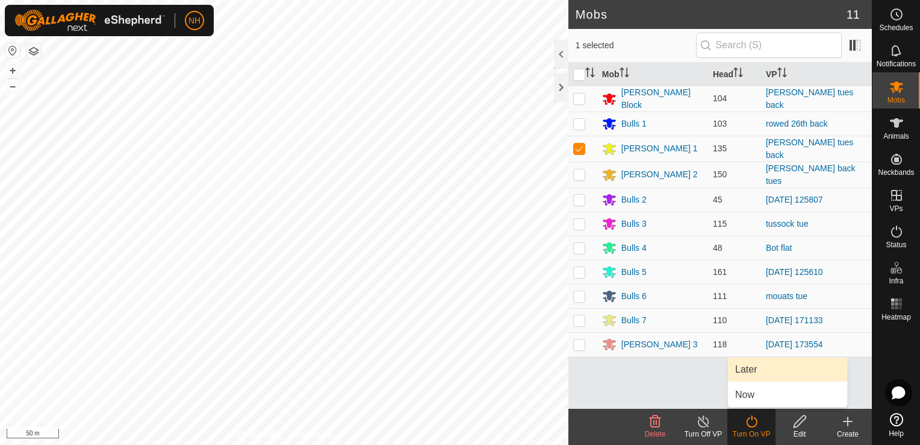
click at [742, 370] on link "Later" at bounding box center [787, 369] width 119 height 24
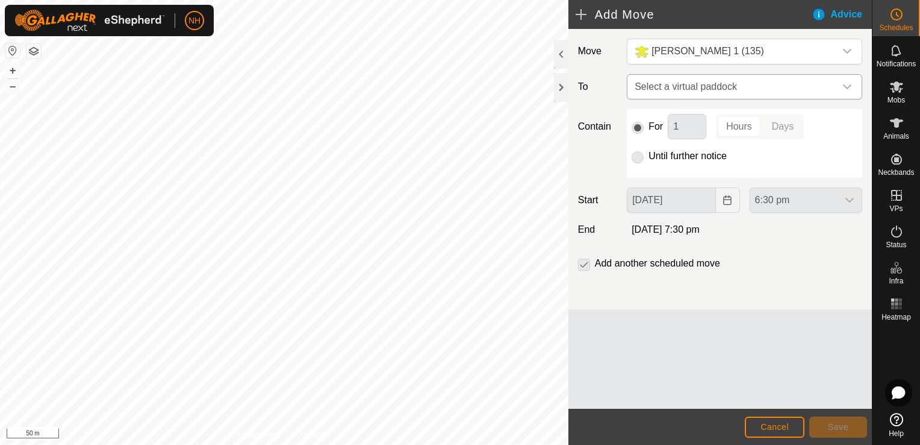
click at [649, 90] on span "Select a virtual paddock" at bounding box center [732, 87] width 205 height 24
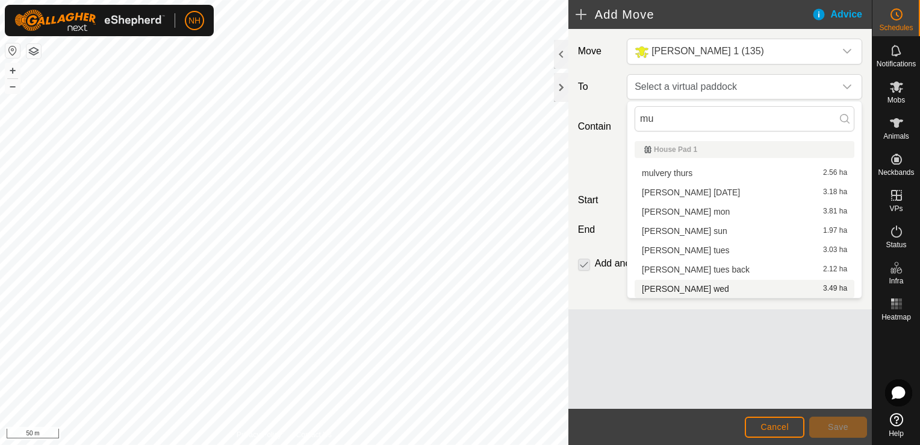
type input "mu"
click at [676, 283] on li "[PERSON_NAME] wed 3.49 ha" at bounding box center [745, 288] width 220 height 18
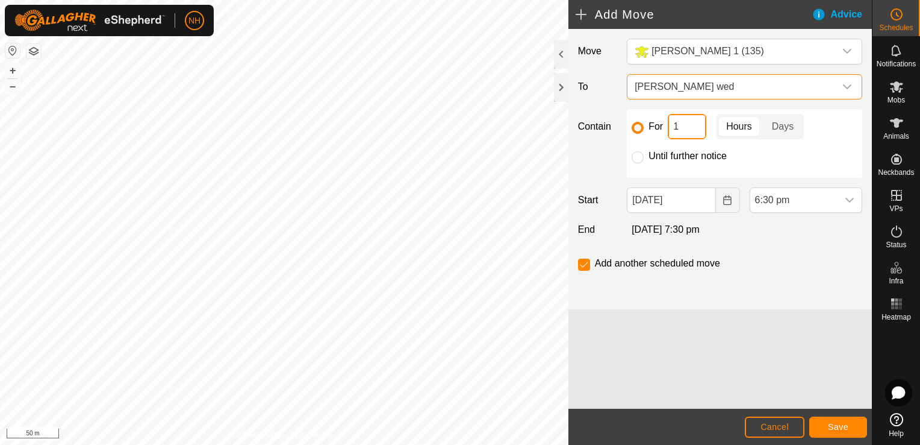
click at [681, 124] on input "1" at bounding box center [687, 126] width 39 height 25
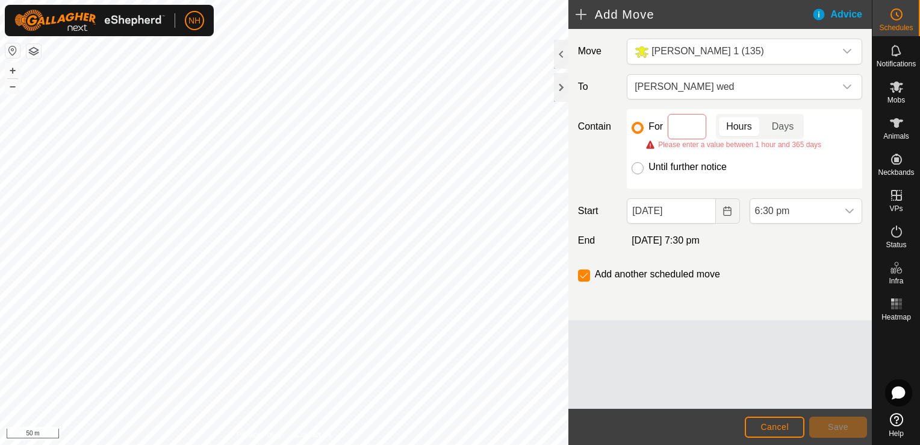
click at [634, 165] on input "Until further notice" at bounding box center [638, 168] width 12 height 12
radio input "true"
checkbox input "false"
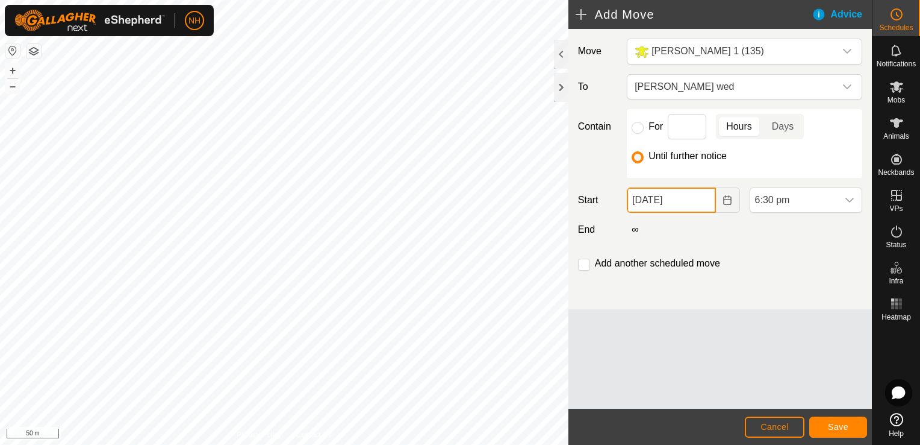
click at [667, 201] on input "[DATE]" at bounding box center [671, 199] width 89 height 25
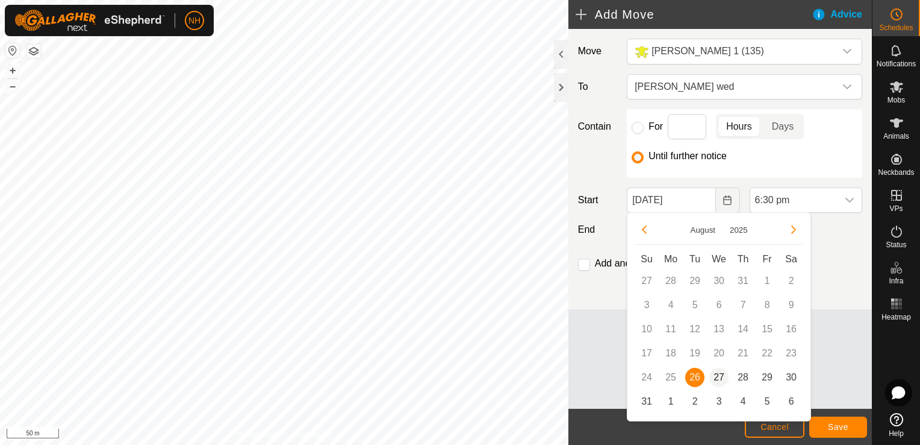
click at [716, 379] on span "27" at bounding box center [719, 376] width 19 height 19
type input "[DATE]"
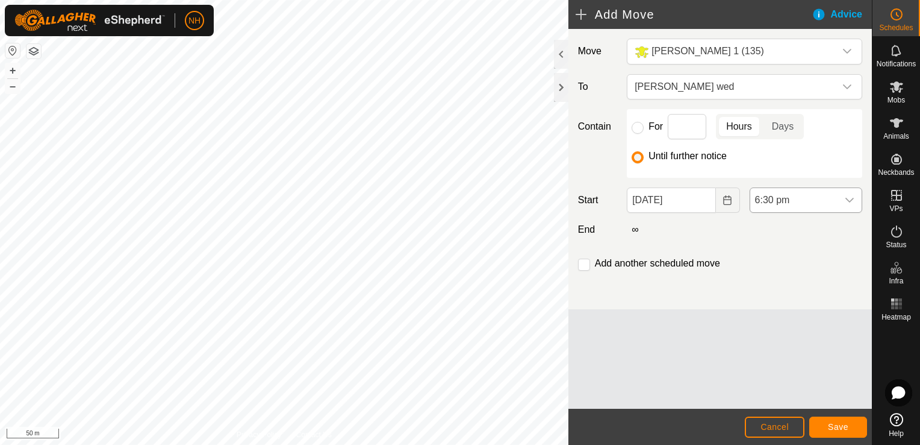
click at [790, 196] on span "6:30 pm" at bounding box center [794, 200] width 87 height 24
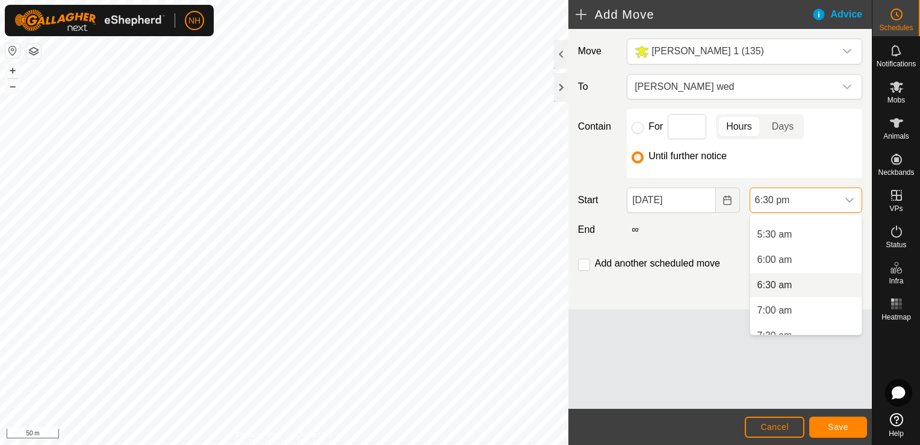
scroll to position [249, 0]
click at [774, 278] on li "6:00 am" at bounding box center [806, 281] width 111 height 24
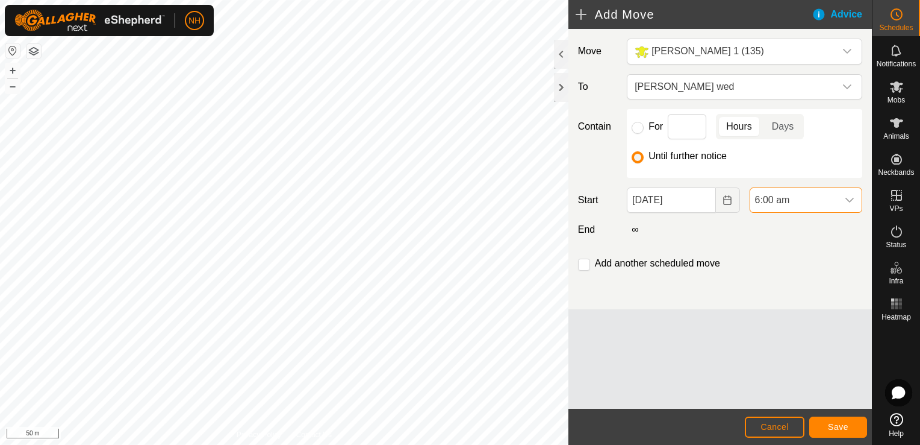
scroll to position [840, 0]
click at [844, 426] on span "Save" at bounding box center [838, 427] width 20 height 10
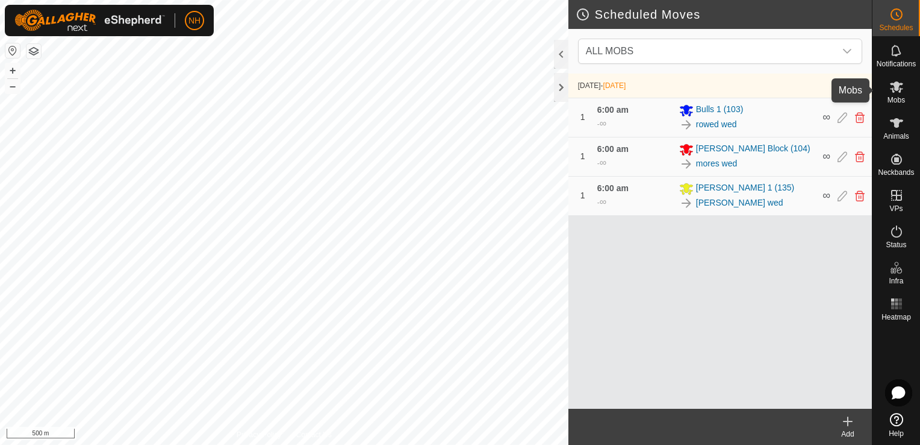
click at [896, 89] on icon at bounding box center [896, 86] width 13 height 11
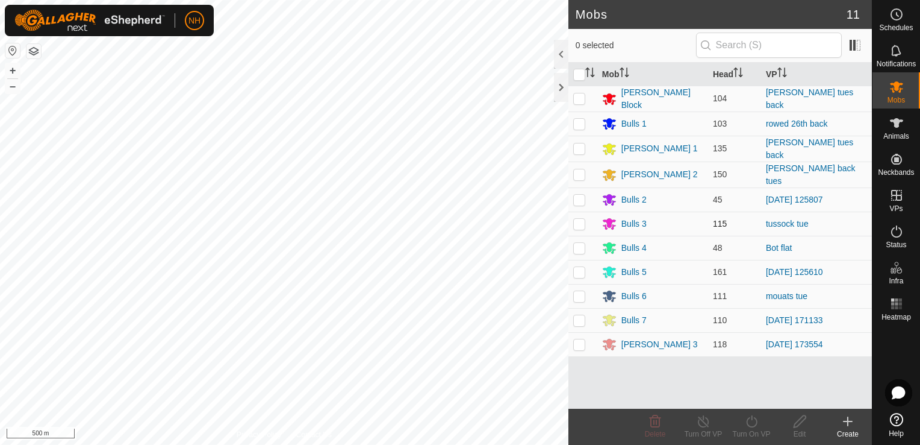
click at [581, 219] on p-checkbox at bounding box center [579, 224] width 12 height 10
checkbox input "true"
click at [752, 419] on icon at bounding box center [751, 421] width 11 height 12
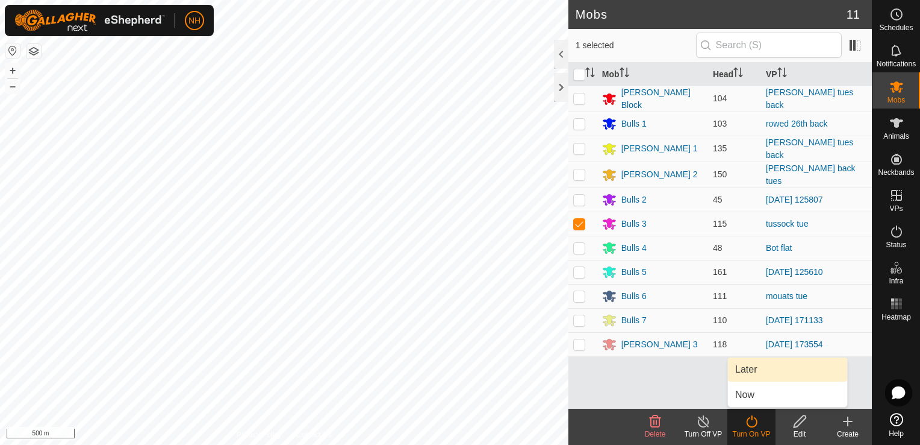
click at [748, 367] on link "Later" at bounding box center [787, 369] width 119 height 24
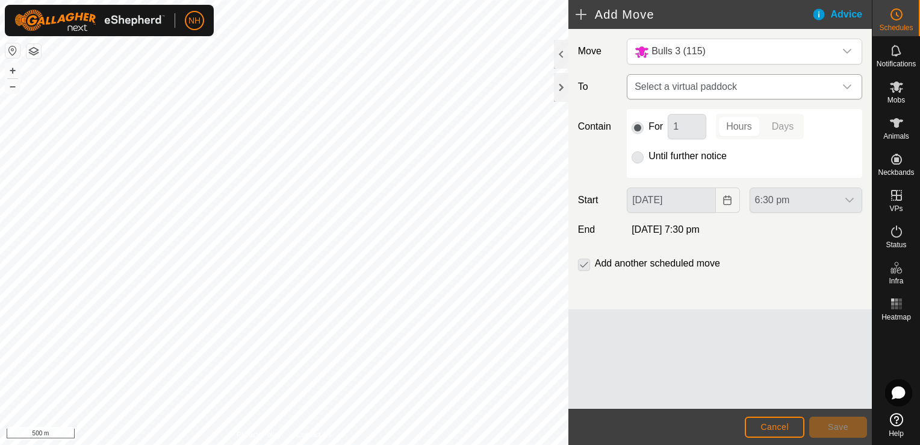
click at [639, 86] on span "Select a virtual paddock" at bounding box center [732, 87] width 205 height 24
click at [660, 87] on span "Select a virtual paddock" at bounding box center [732, 87] width 205 height 24
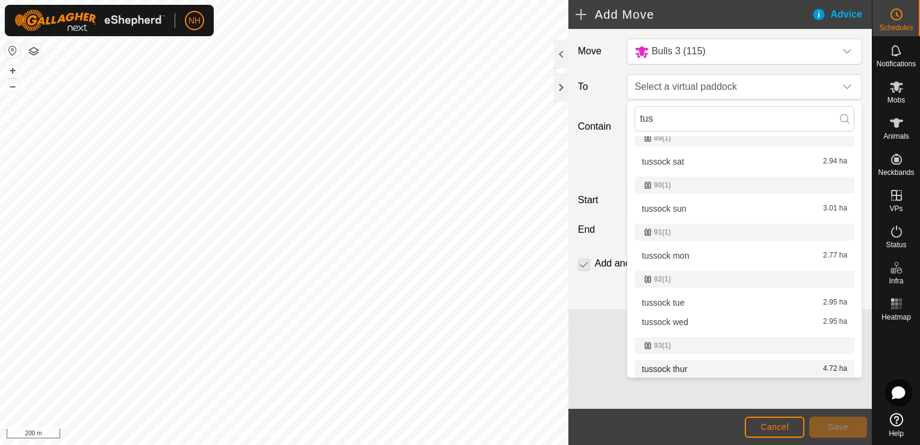
scroll to position [59, 0]
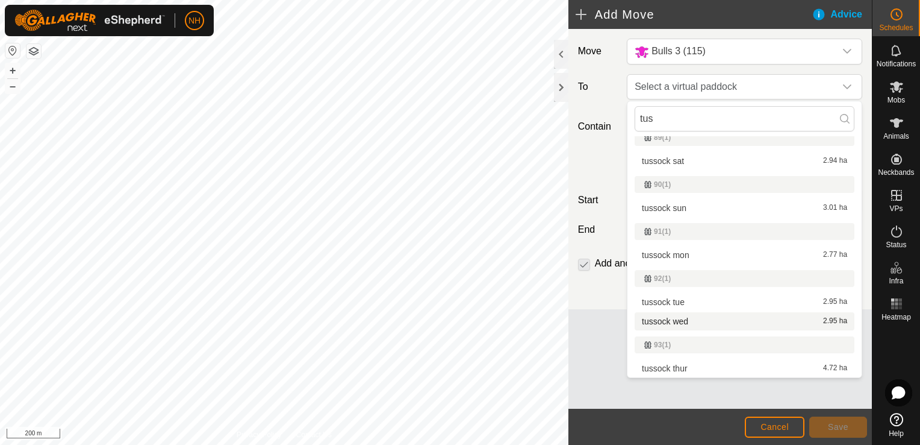
type input "tus"
click at [666, 320] on li "tussock wed 2.95 ha" at bounding box center [745, 321] width 220 height 18
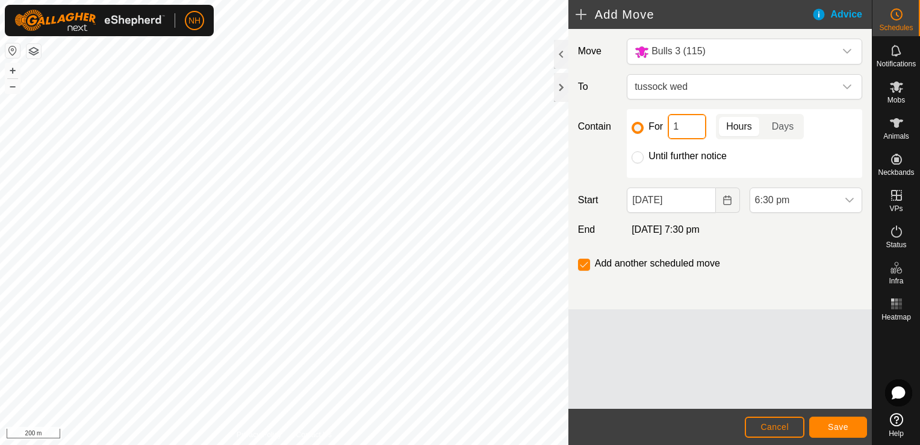
click at [676, 125] on input "1" at bounding box center [687, 126] width 39 height 25
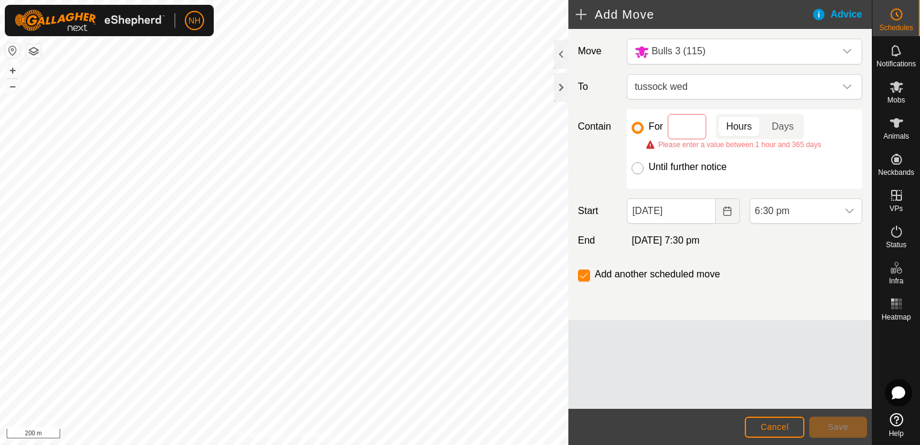
click at [635, 167] on input "Until further notice" at bounding box center [638, 168] width 12 height 12
radio input "true"
checkbox input "false"
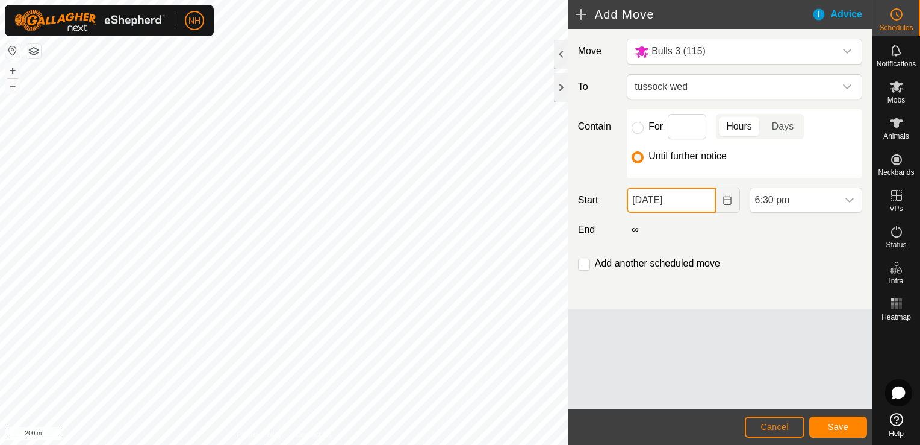
click at [667, 204] on input "[DATE]" at bounding box center [671, 199] width 89 height 25
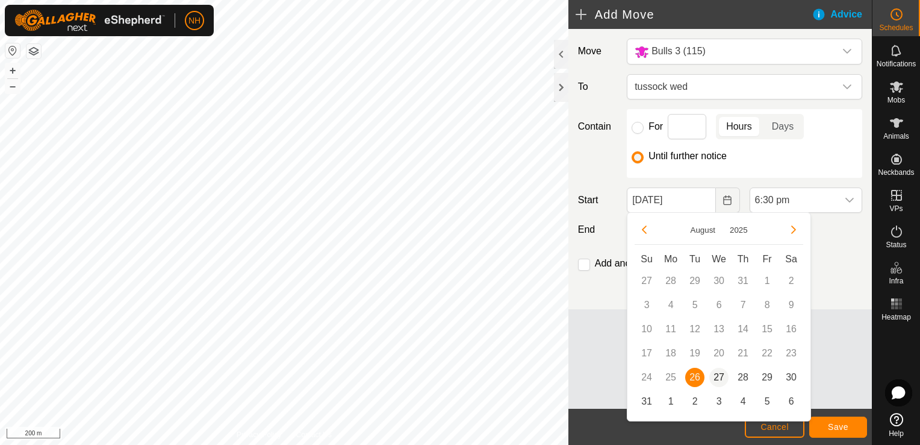
click at [722, 371] on span "27" at bounding box center [719, 376] width 19 height 19
type input "[DATE]"
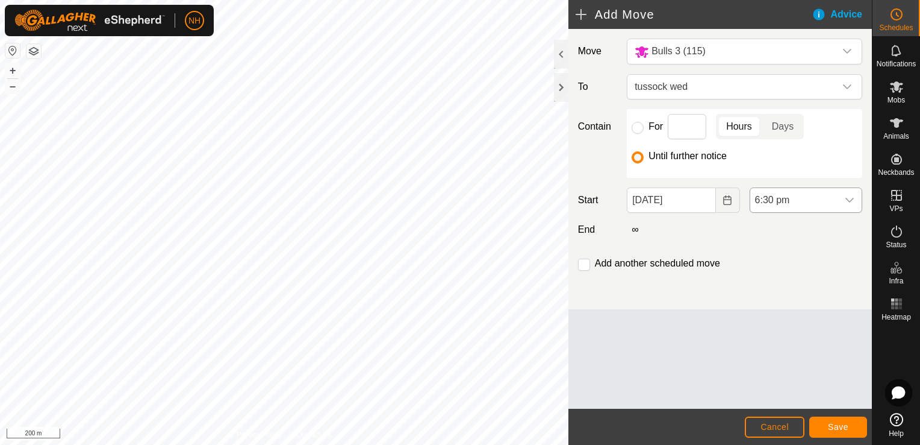
click at [790, 199] on span "6:30 pm" at bounding box center [794, 200] width 87 height 24
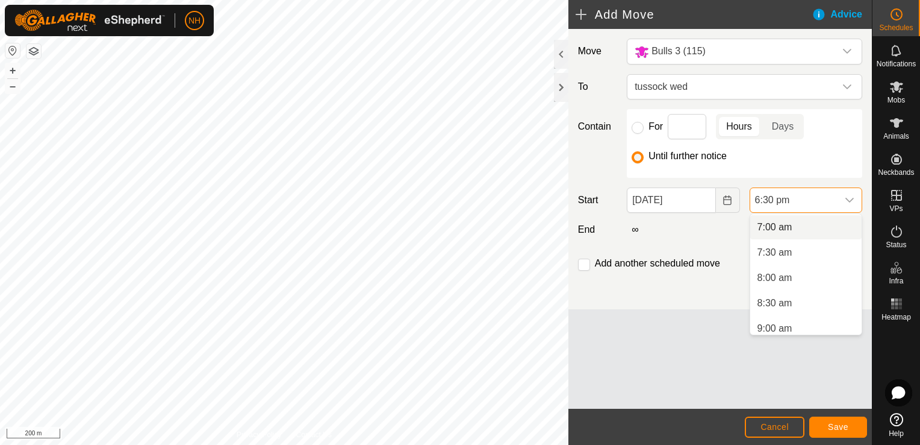
scroll to position [293, 0]
click at [778, 234] on li "6:00 am" at bounding box center [806, 237] width 111 height 24
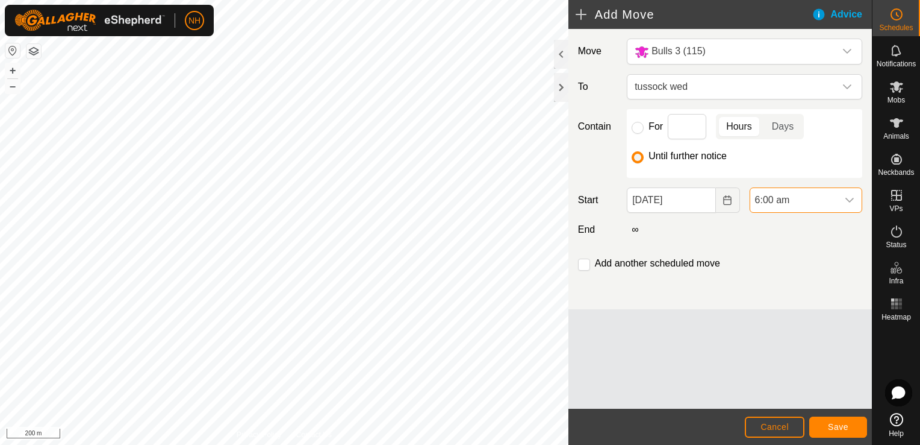
scroll to position [840, 0]
click at [843, 420] on button "Save" at bounding box center [839, 426] width 58 height 21
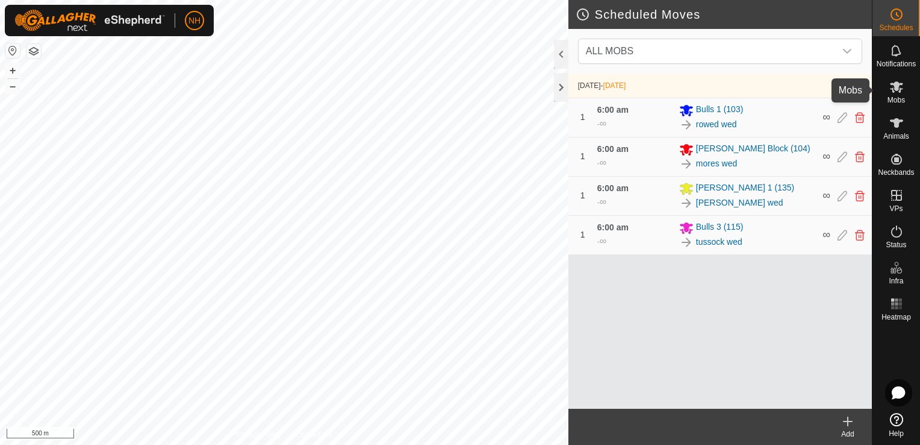
click at [901, 92] on icon at bounding box center [896, 86] width 13 height 11
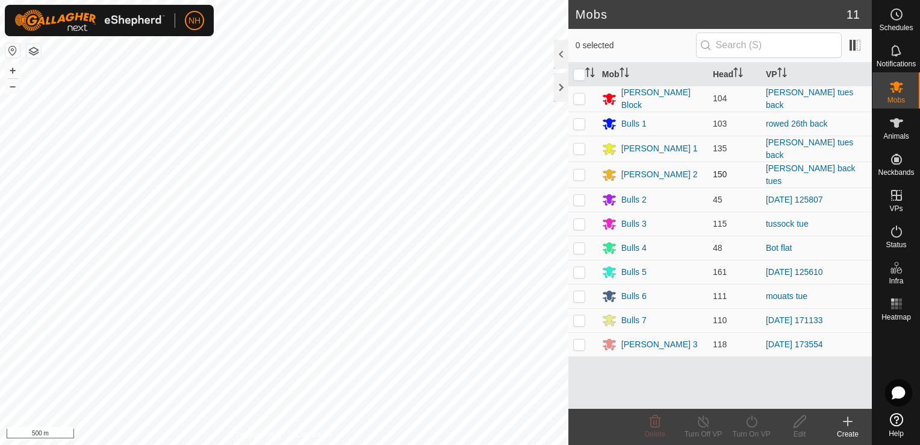
click at [579, 169] on p-checkbox at bounding box center [579, 174] width 12 height 10
checkbox input "true"
click at [753, 420] on icon at bounding box center [752, 421] width 15 height 14
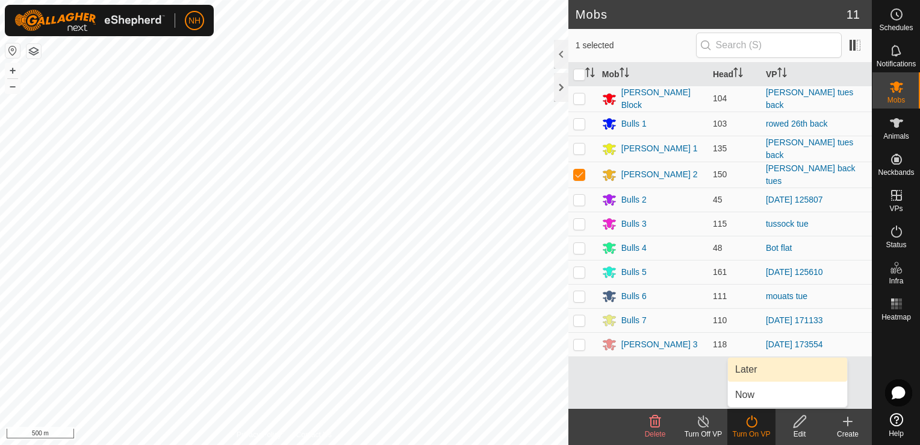
click at [745, 369] on link "Later" at bounding box center [787, 369] width 119 height 24
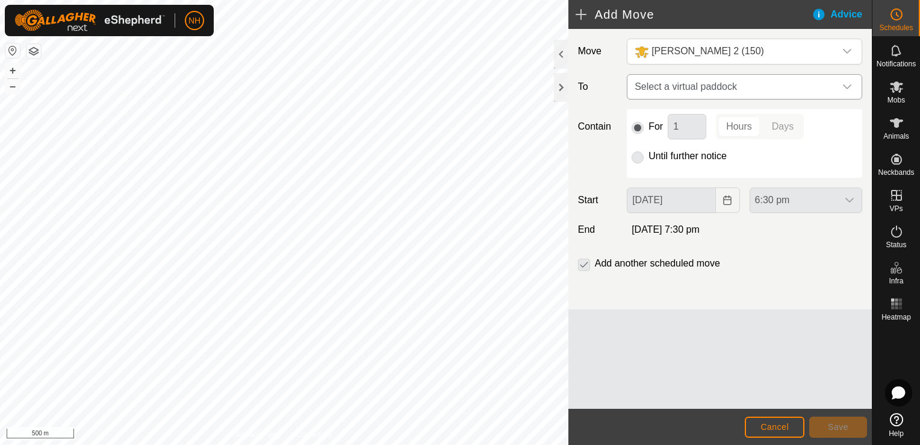
click at [643, 88] on span "Select a virtual paddock" at bounding box center [732, 87] width 205 height 24
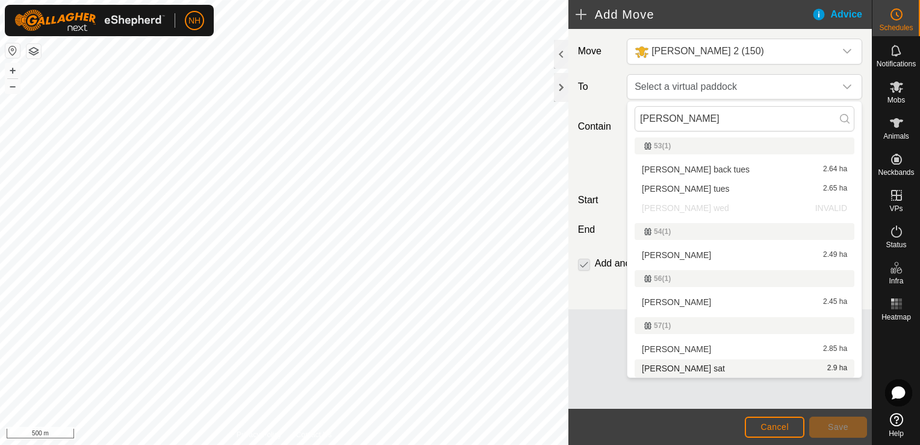
scroll to position [3, 0]
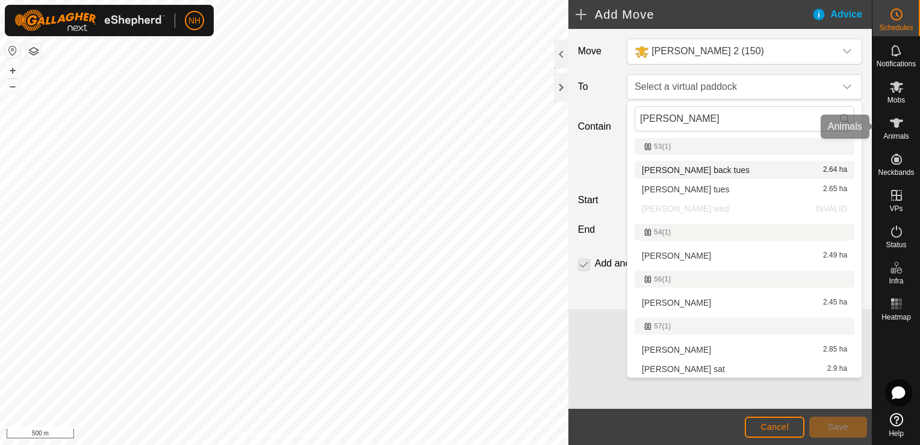
type input "[PERSON_NAME]"
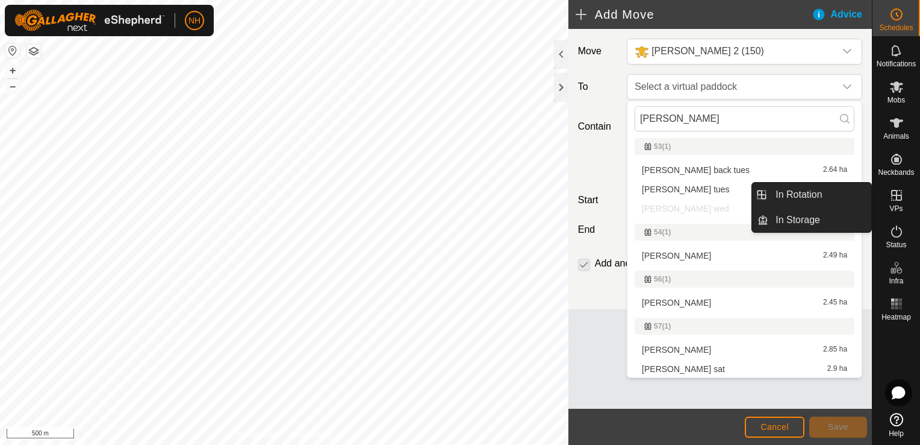
click at [896, 196] on icon at bounding box center [897, 195] width 11 height 11
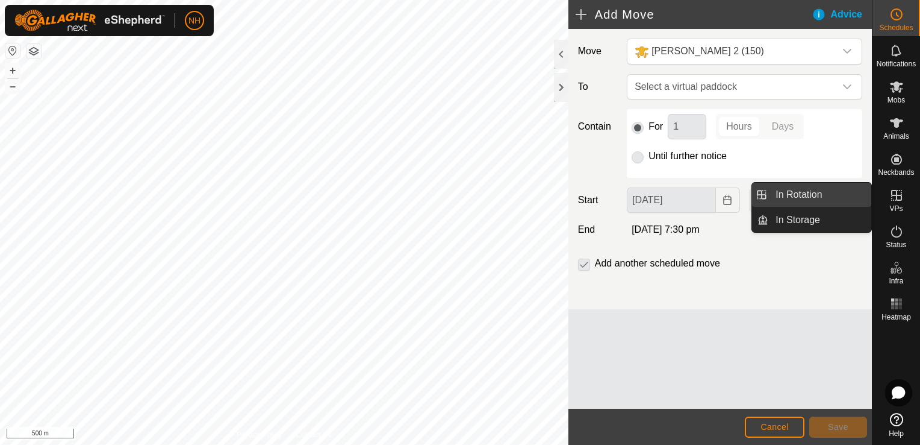
click at [822, 194] on link "In Rotation" at bounding box center [820, 195] width 103 height 24
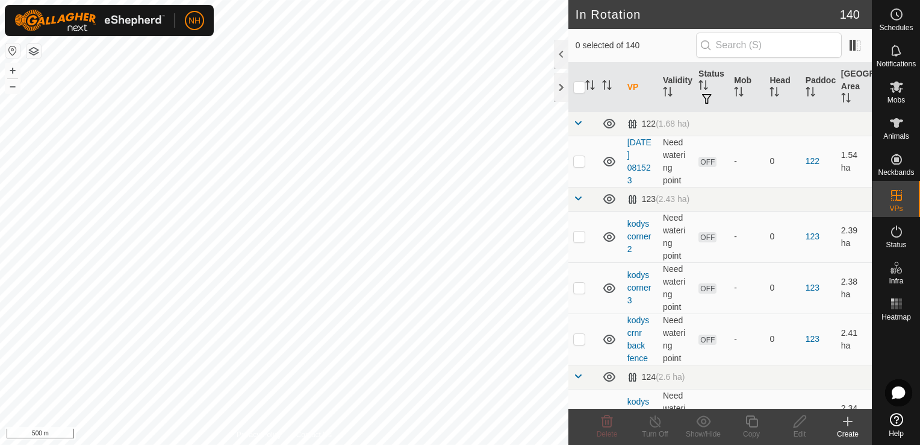
click at [848, 423] on icon at bounding box center [848, 421] width 0 height 8
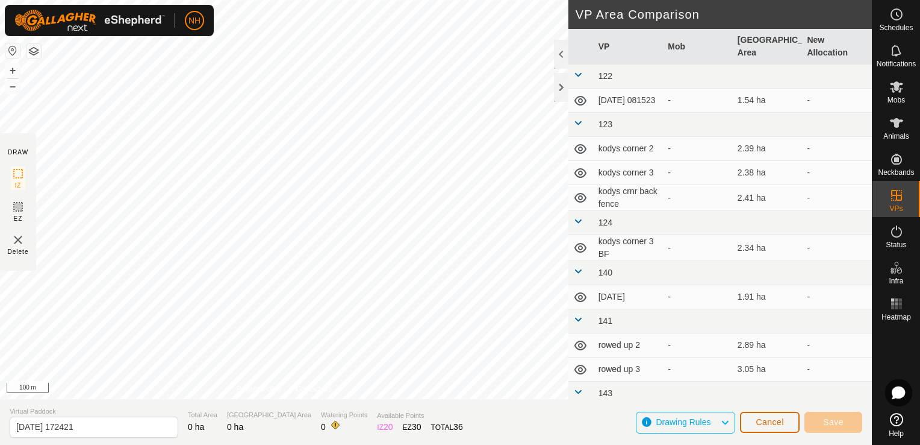
click at [760, 420] on span "Cancel" at bounding box center [770, 422] width 28 height 10
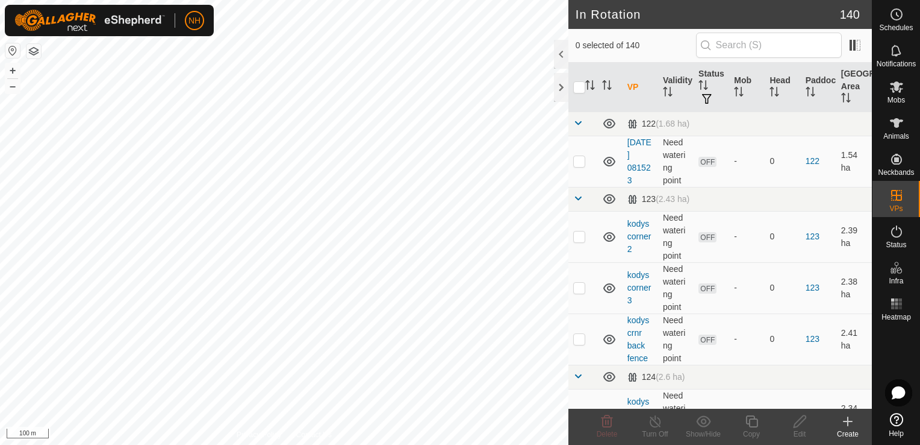
click at [841, 419] on icon at bounding box center [848, 421] width 14 height 14
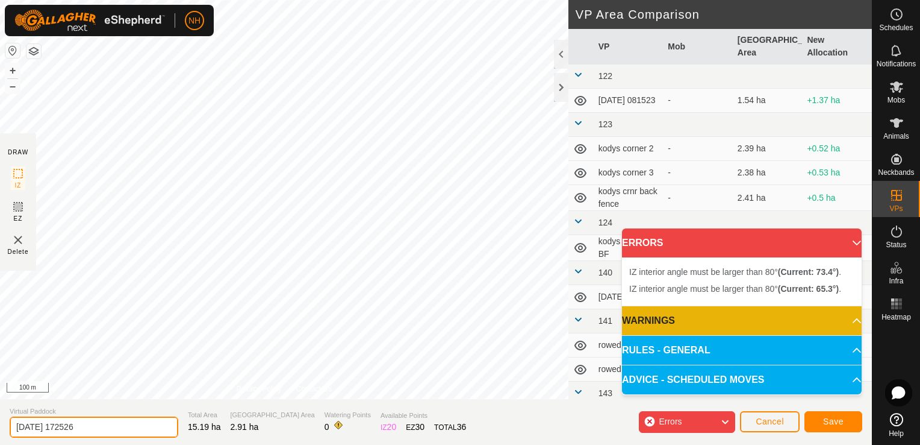
click at [117, 425] on input "[DATE] 172526" at bounding box center [94, 426] width 169 height 21
type input "2"
type input "ians 27th"
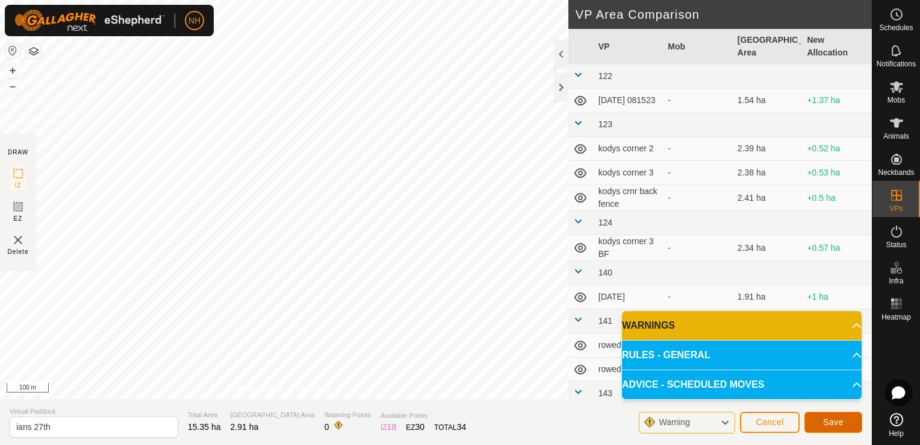
click at [825, 424] on span "Save" at bounding box center [833, 422] width 20 height 10
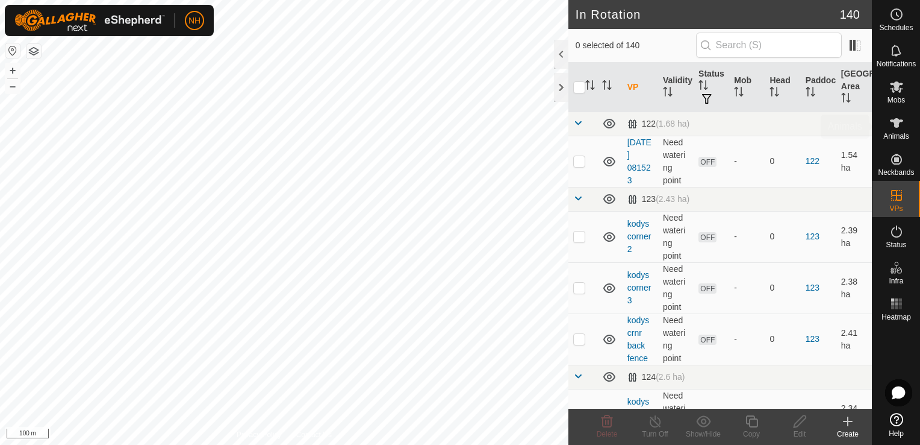
click at [895, 84] on icon at bounding box center [896, 86] width 13 height 11
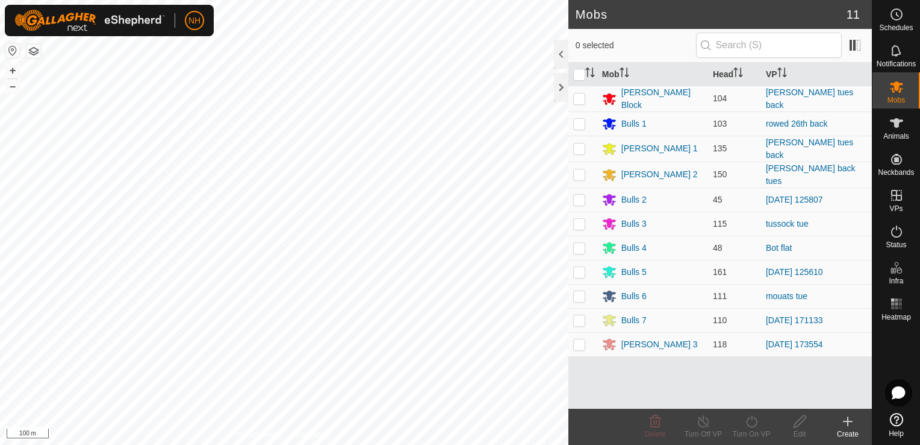
click at [895, 84] on icon at bounding box center [896, 86] width 13 height 11
click at [578, 171] on p-checkbox at bounding box center [579, 174] width 12 height 10
checkbox input "true"
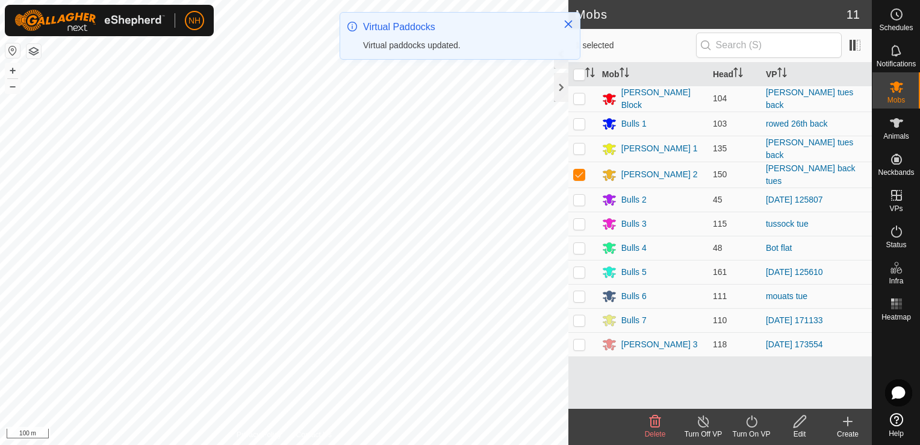
click at [750, 420] on icon at bounding box center [752, 421] width 15 height 14
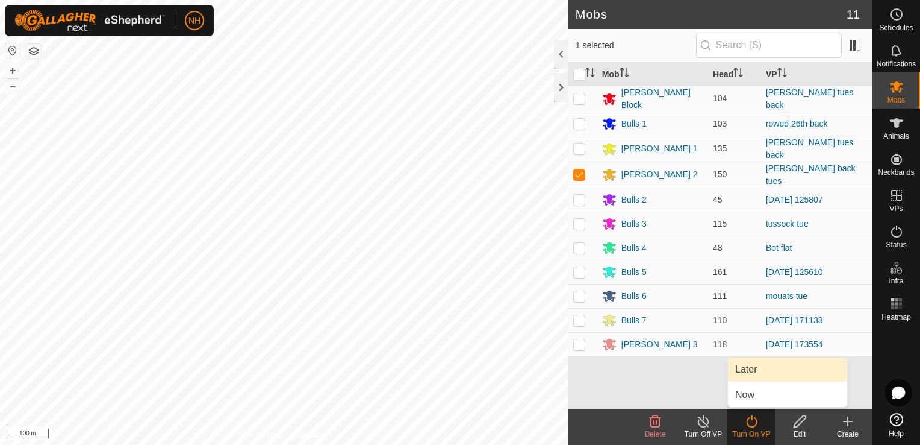
click at [748, 369] on link "Later" at bounding box center [787, 369] width 119 height 24
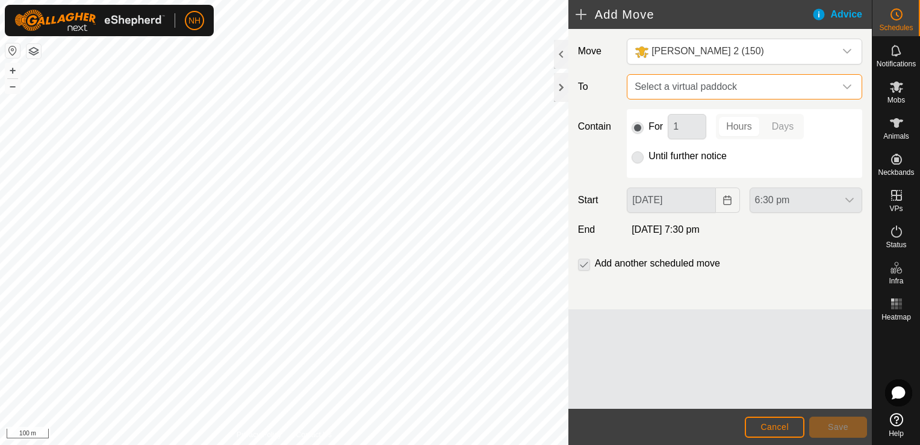
click at [698, 90] on span "Select a virtual paddock" at bounding box center [732, 87] width 205 height 24
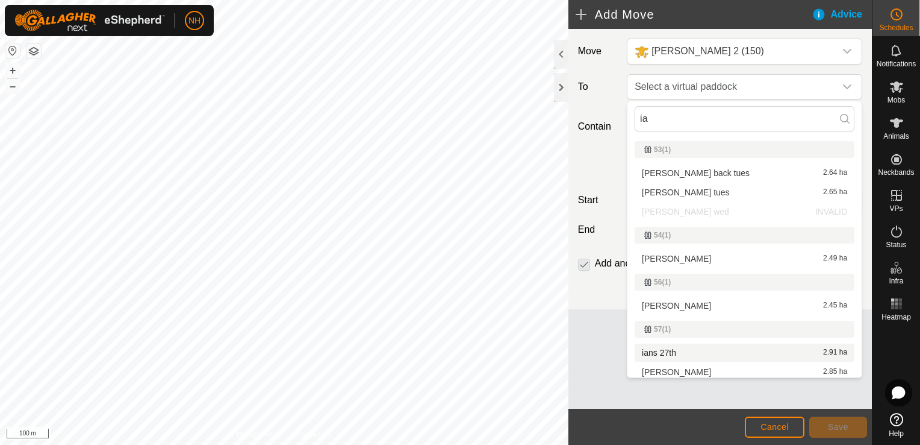
type input "ia"
click at [672, 351] on li "ians 27th 2.91 ha" at bounding box center [745, 352] width 220 height 18
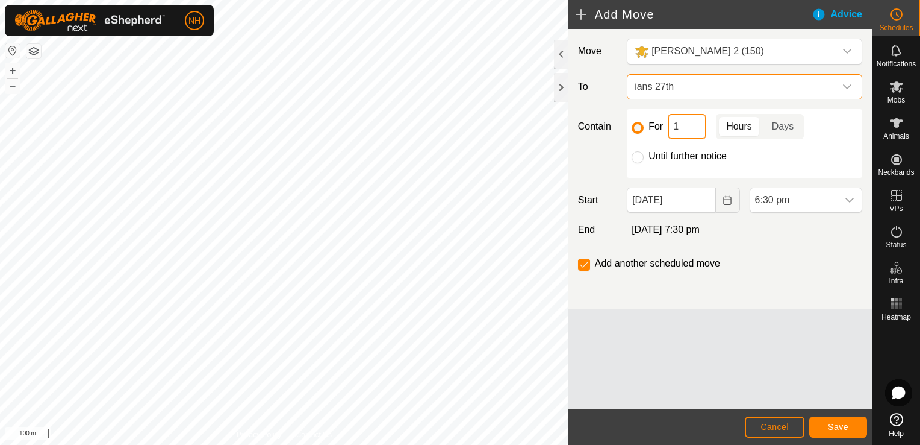
click at [679, 124] on input "1" at bounding box center [687, 126] width 39 height 25
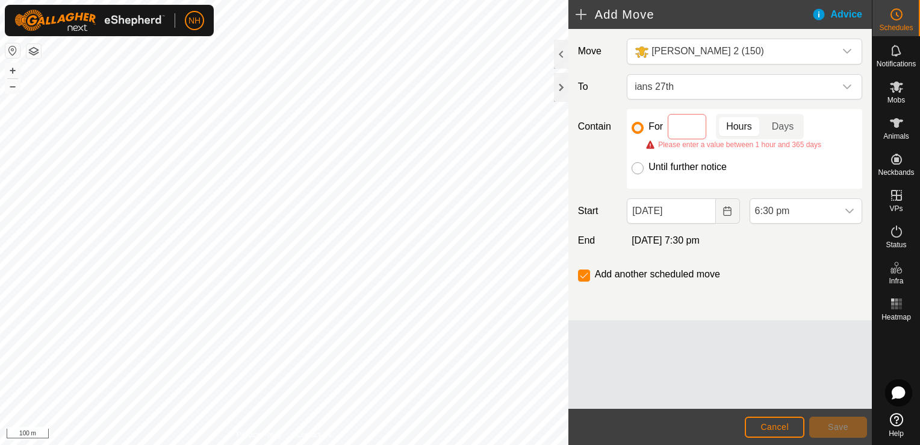
click at [635, 166] on input "Until further notice" at bounding box center [638, 168] width 12 height 12
radio input "true"
checkbox input "false"
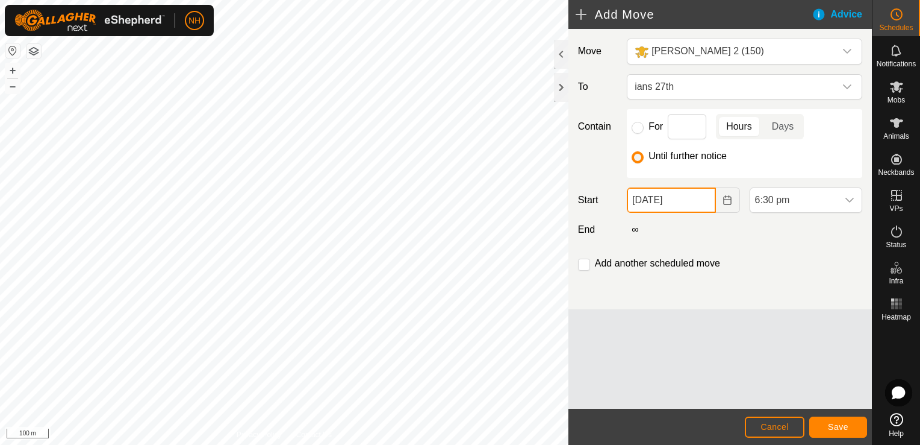
click at [661, 192] on input "[DATE]" at bounding box center [671, 199] width 89 height 25
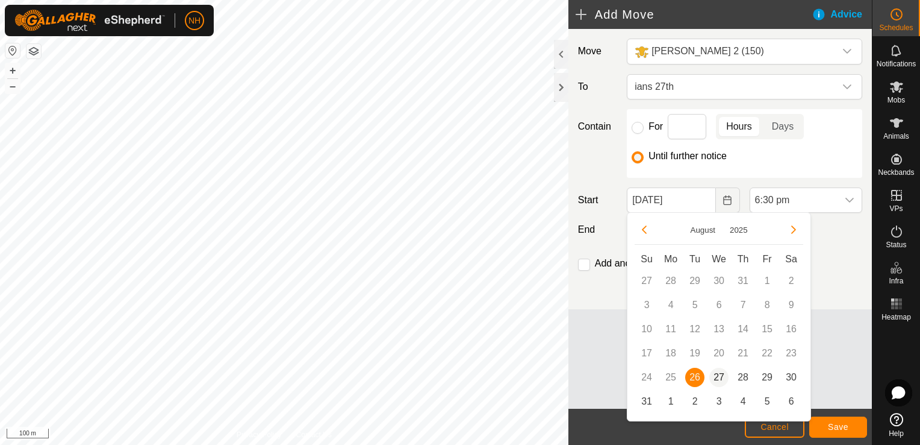
click at [720, 376] on span "27" at bounding box center [719, 376] width 19 height 19
type input "[DATE]"
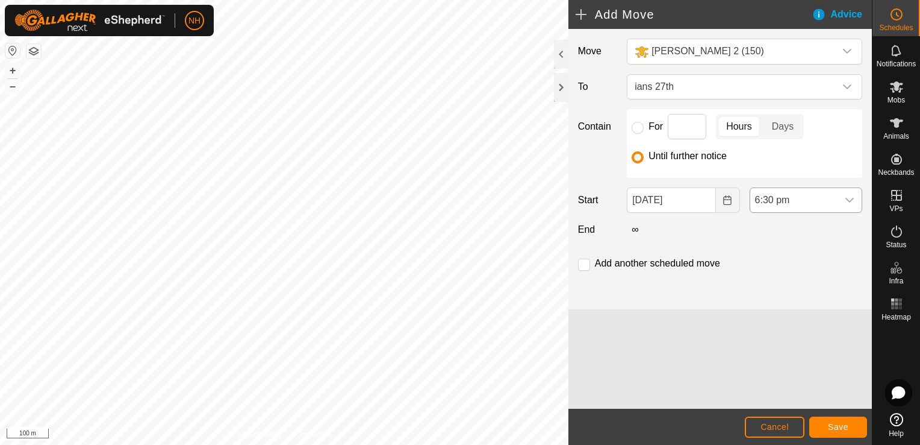
click at [793, 198] on span "6:30 pm" at bounding box center [794, 200] width 87 height 24
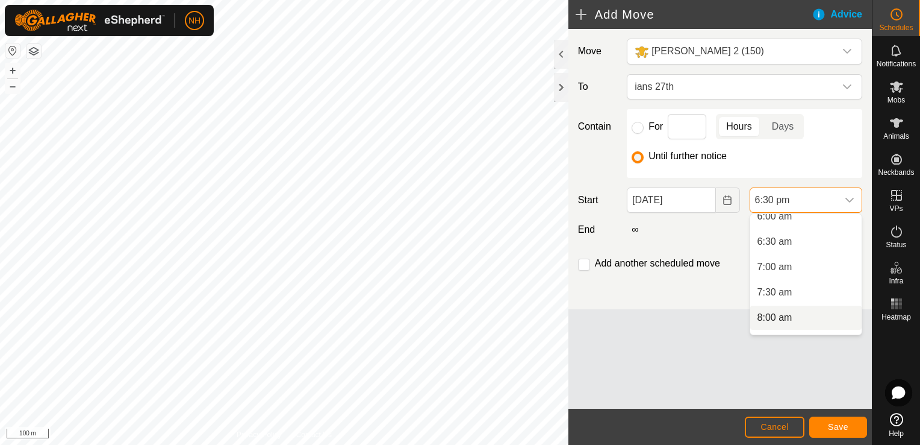
scroll to position [293, 0]
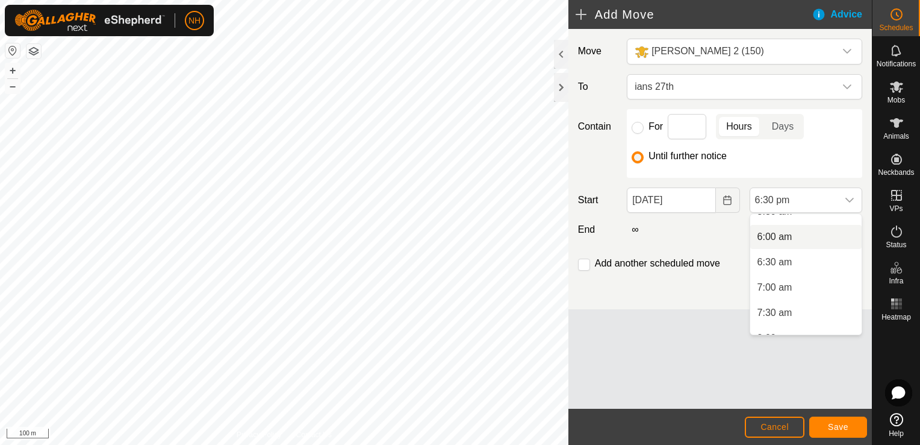
click at [766, 233] on li "6:00 am" at bounding box center [806, 237] width 111 height 24
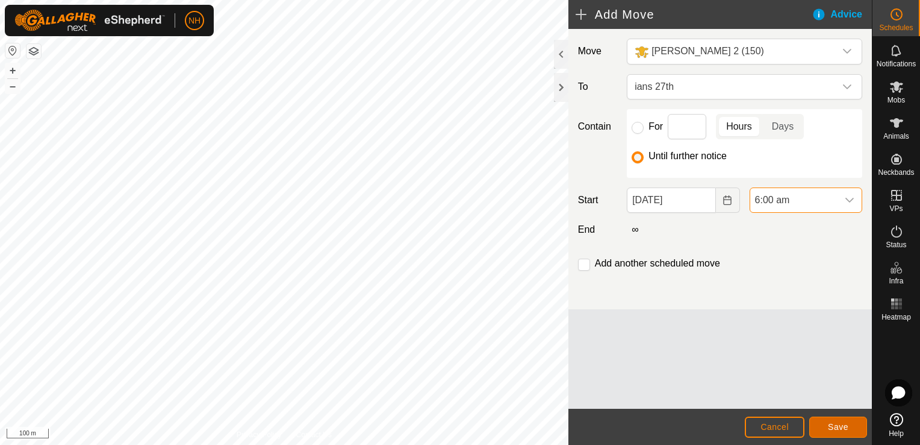
click at [831, 423] on span "Save" at bounding box center [838, 427] width 20 height 10
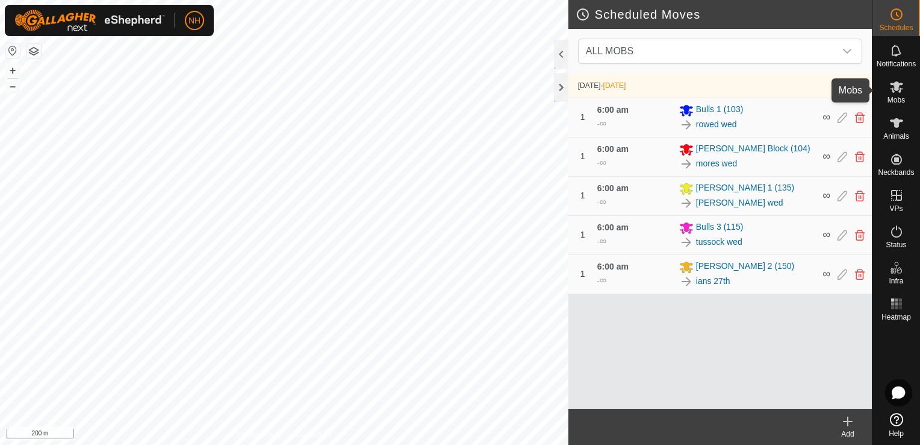
click at [896, 96] on span "Mobs" at bounding box center [896, 99] width 17 height 7
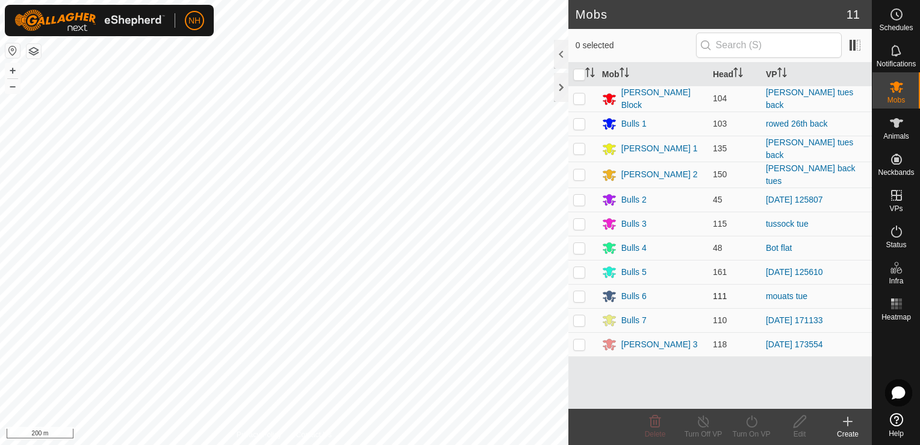
click at [579, 293] on p-checkbox at bounding box center [579, 296] width 12 height 10
checkbox input "true"
click at [750, 422] on icon at bounding box center [752, 421] width 15 height 14
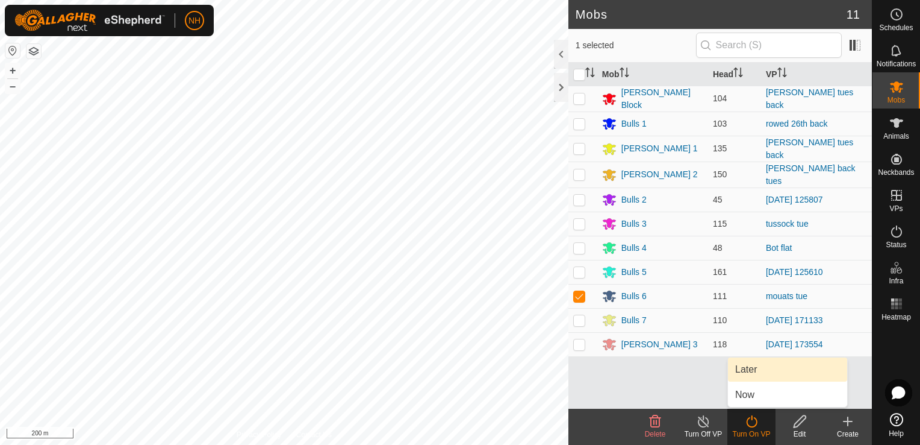
click at [746, 369] on link "Later" at bounding box center [787, 369] width 119 height 24
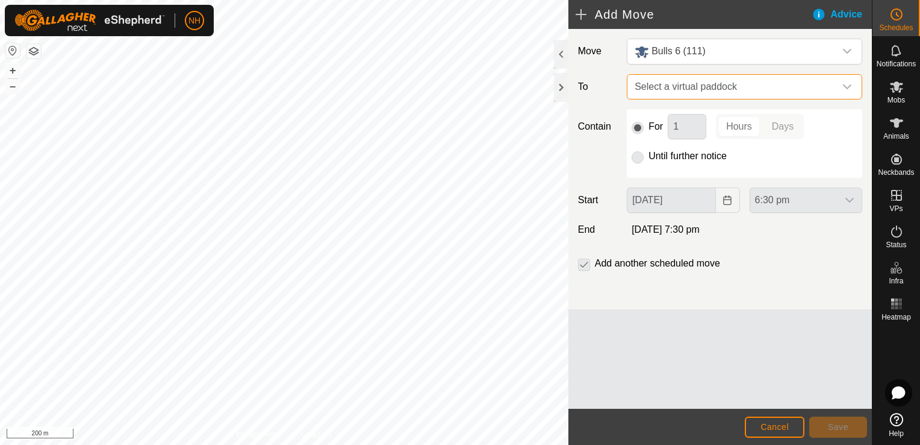
click at [646, 80] on span "Select a virtual paddock" at bounding box center [732, 87] width 205 height 24
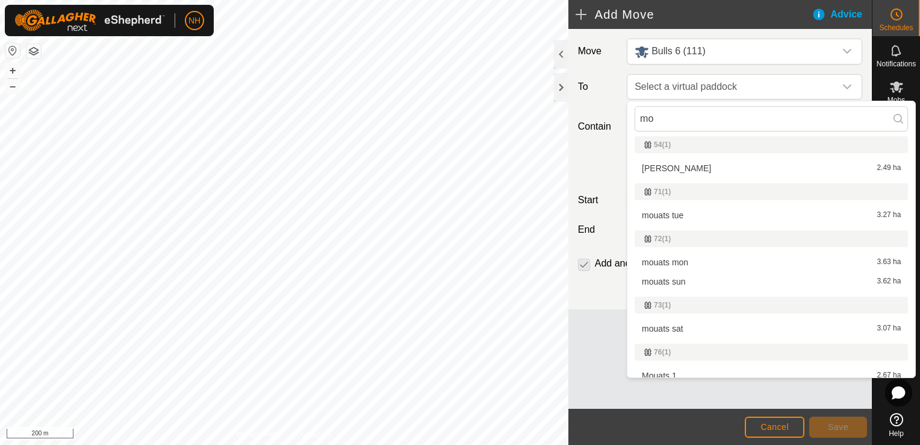
scroll to position [120, 0]
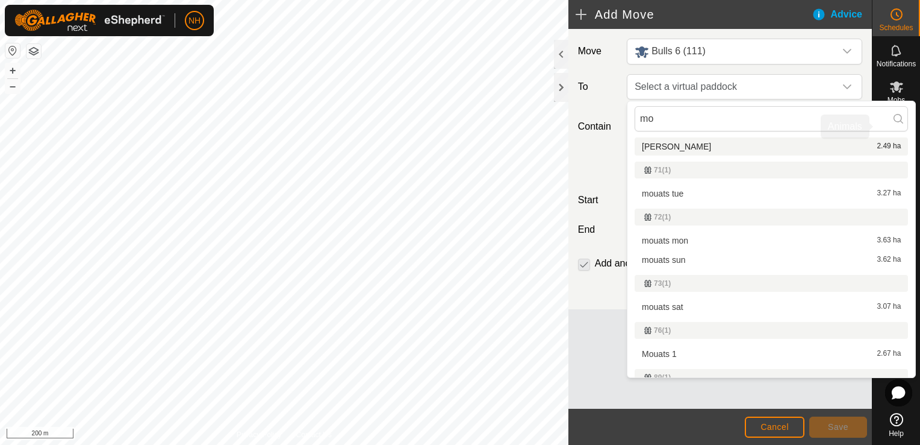
type input "mo"
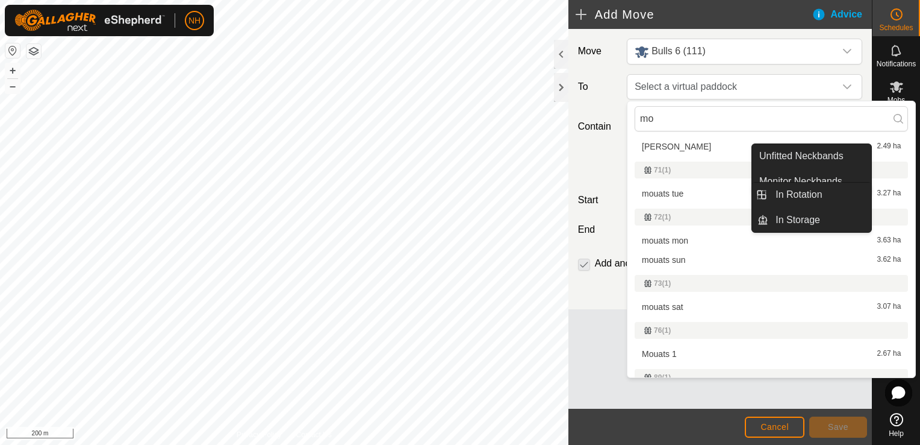
click at [892, 195] on icon at bounding box center [897, 195] width 11 height 11
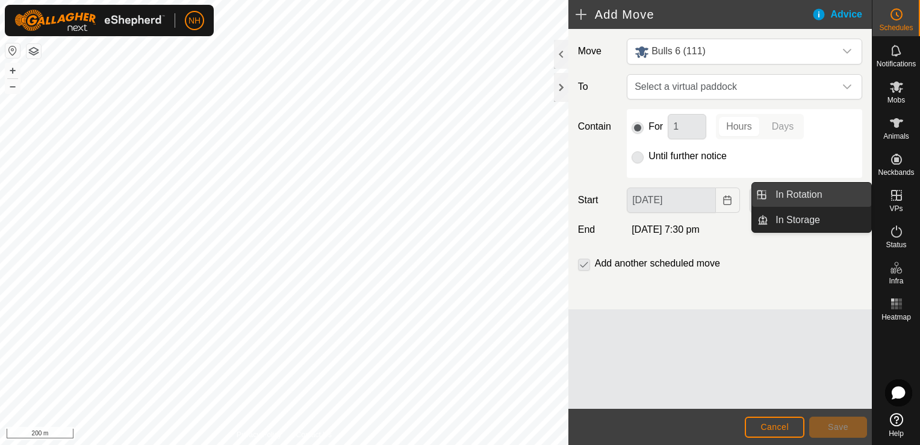
click at [801, 194] on link "In Rotation" at bounding box center [820, 195] width 103 height 24
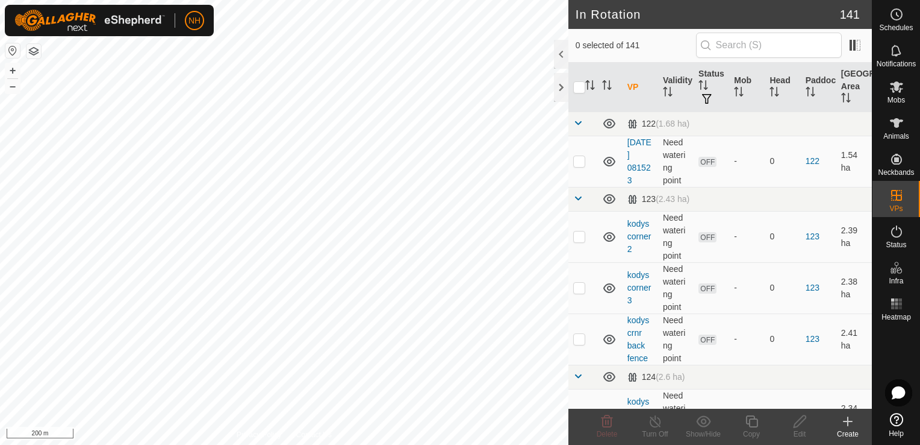
click at [844, 421] on icon at bounding box center [848, 421] width 8 height 0
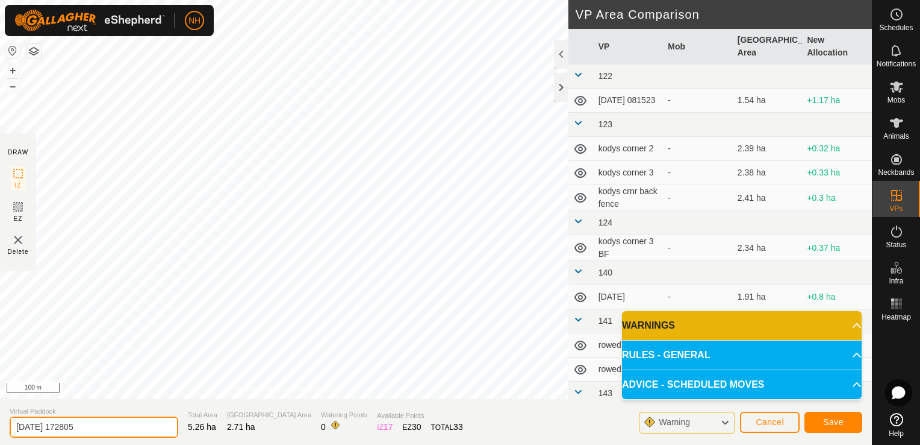
click at [122, 428] on input "[DATE] 172805" at bounding box center [94, 426] width 169 height 21
type input "2"
type input "mouats 27th"
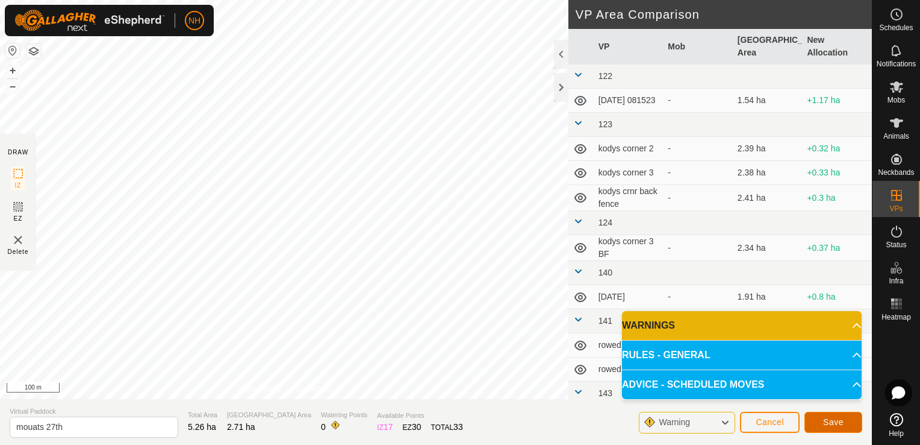
click at [843, 425] on button "Save" at bounding box center [834, 421] width 58 height 21
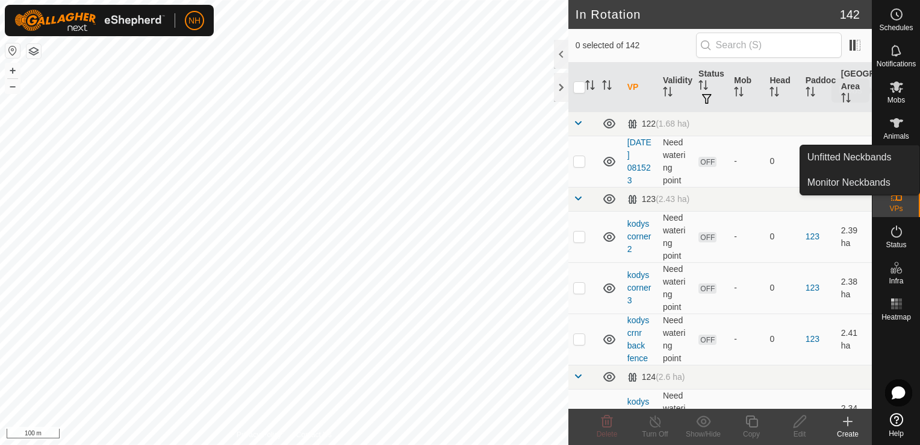
click at [897, 96] on span "Mobs" at bounding box center [896, 99] width 17 height 7
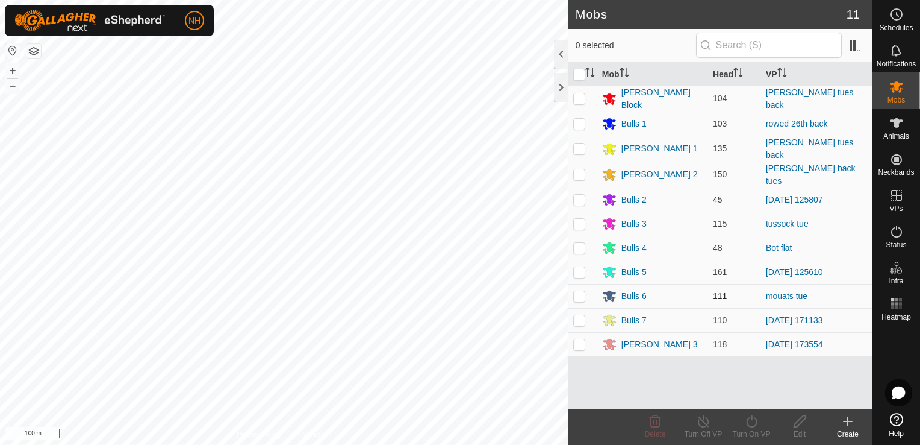
click at [579, 291] on p-checkbox at bounding box center [579, 296] width 12 height 10
checkbox input "true"
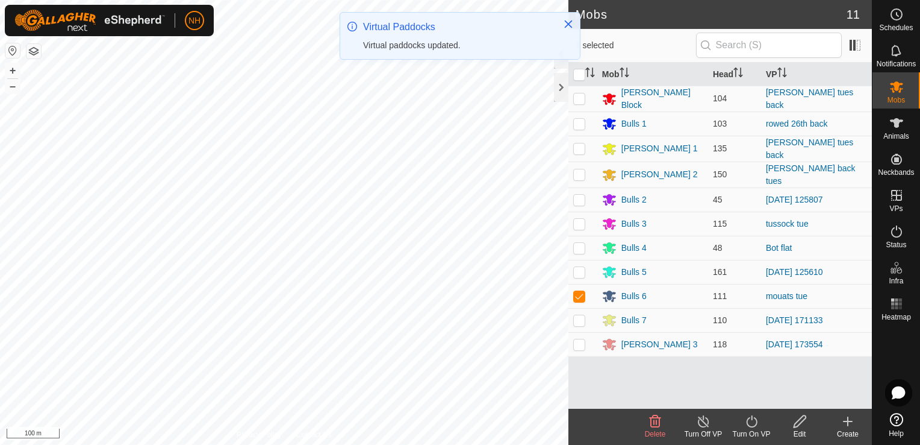
click at [752, 419] on icon at bounding box center [752, 421] width 15 height 14
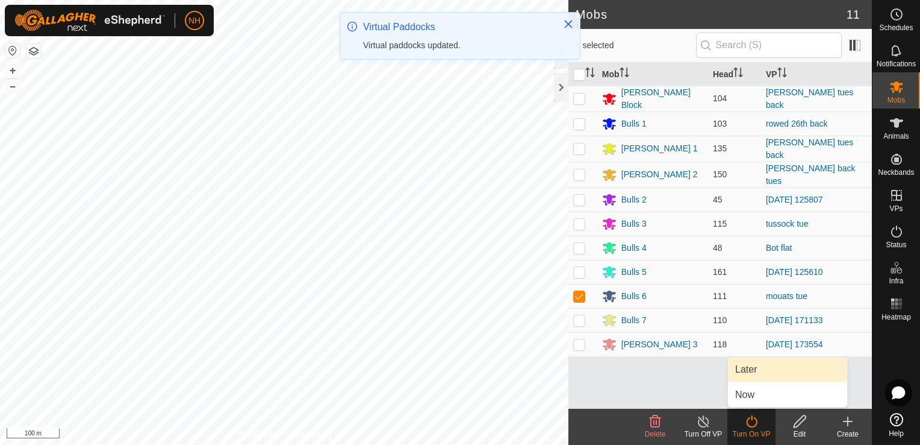
click at [742, 367] on link "Later" at bounding box center [787, 369] width 119 height 24
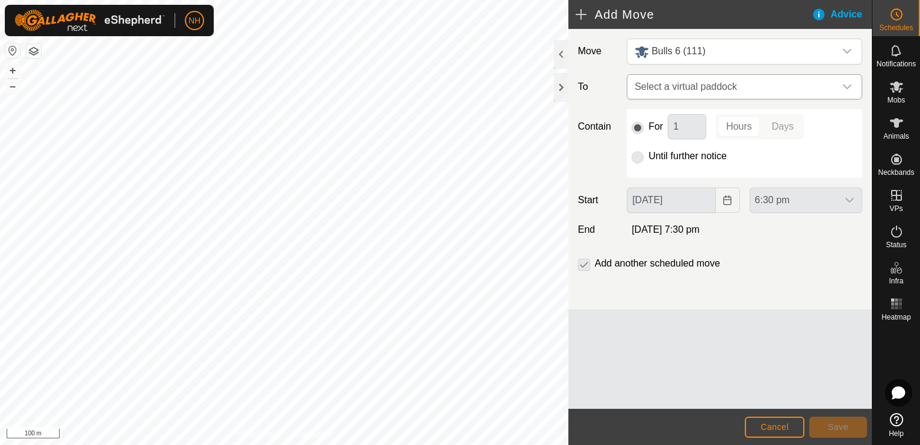
click at [699, 90] on span "Select a virtual paddock" at bounding box center [732, 87] width 205 height 24
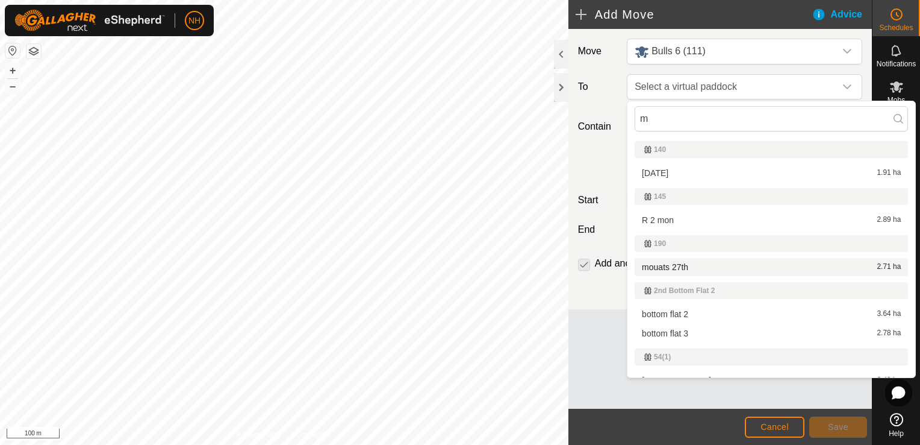
type input "m"
click at [679, 266] on li "mouats 27th 2.71 ha" at bounding box center [771, 267] width 273 height 18
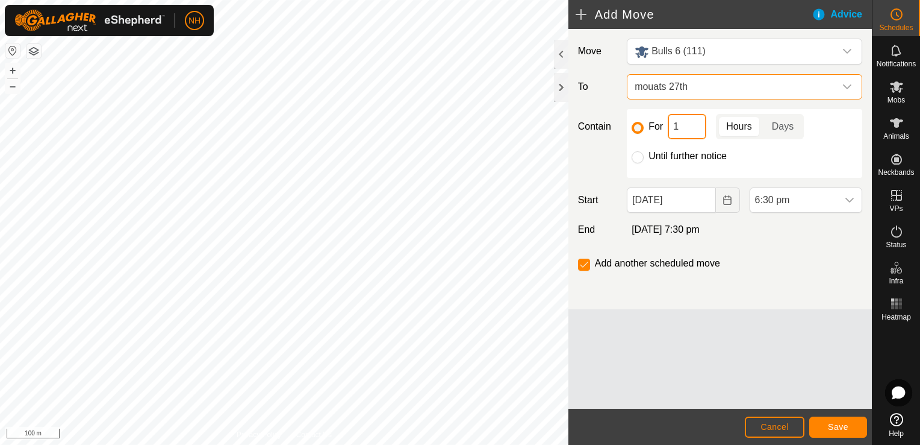
click at [690, 126] on input "1" at bounding box center [687, 126] width 39 height 25
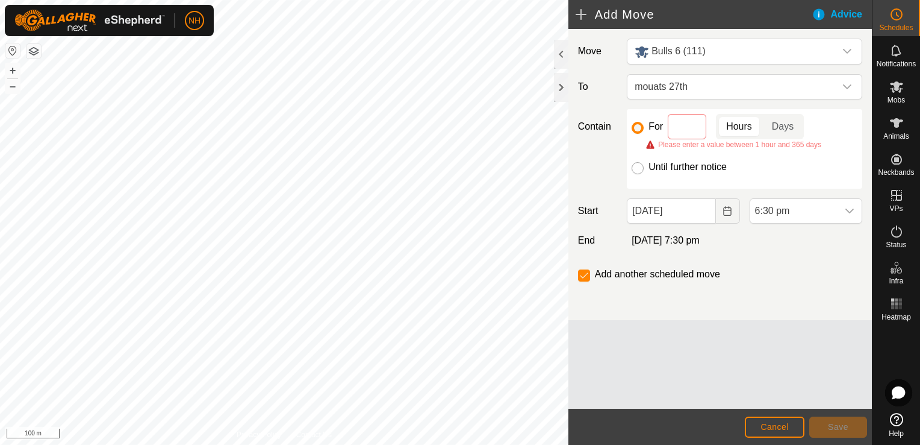
click at [639, 166] on input "Until further notice" at bounding box center [638, 168] width 12 height 12
radio input "true"
checkbox input "false"
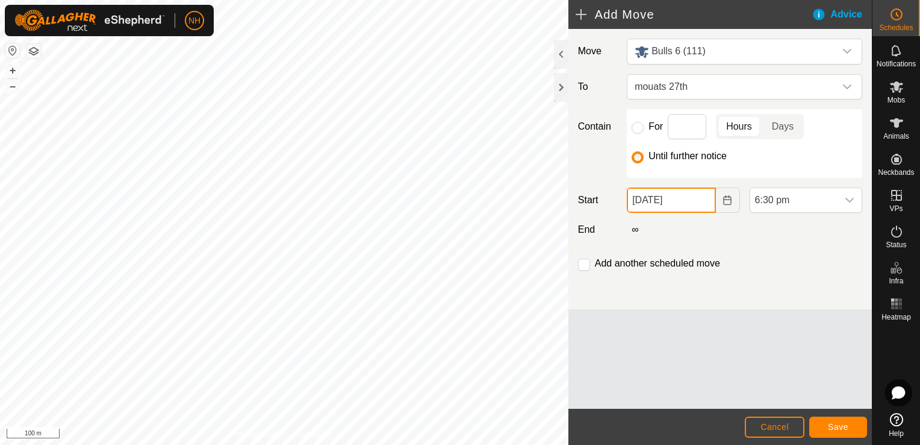
click at [665, 202] on input "[DATE]" at bounding box center [671, 199] width 89 height 25
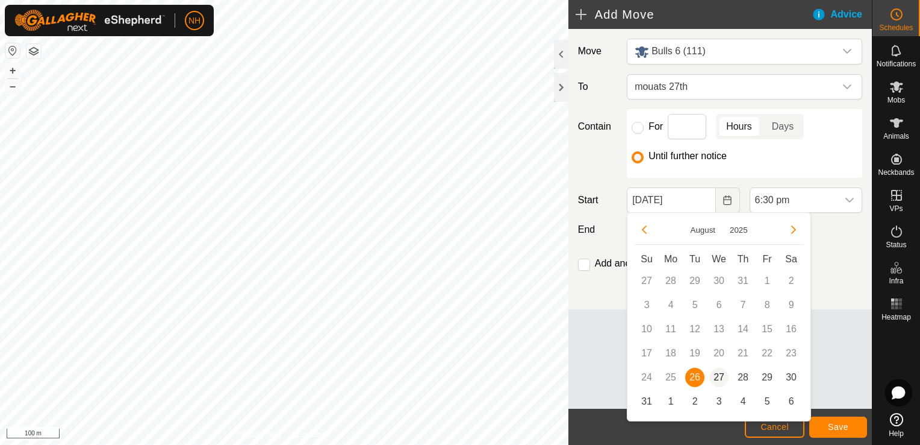
click at [718, 374] on span "27" at bounding box center [719, 376] width 19 height 19
type input "[DATE]"
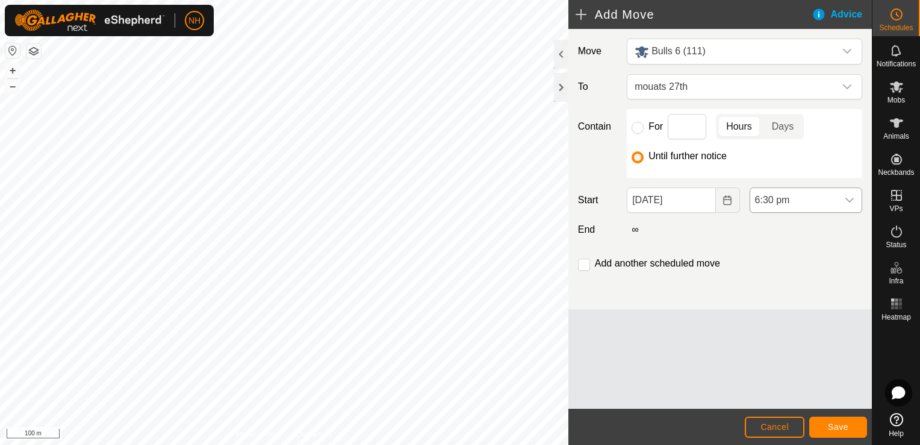
click at [783, 196] on span "6:30 pm" at bounding box center [794, 200] width 87 height 24
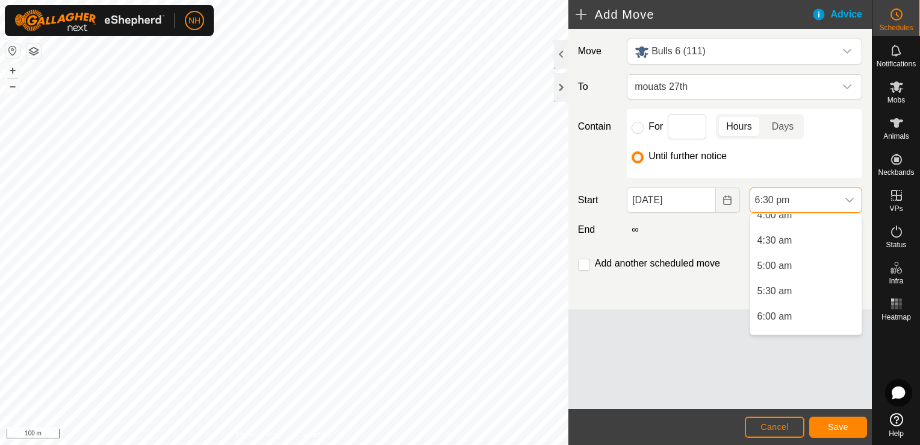
scroll to position [233, 0]
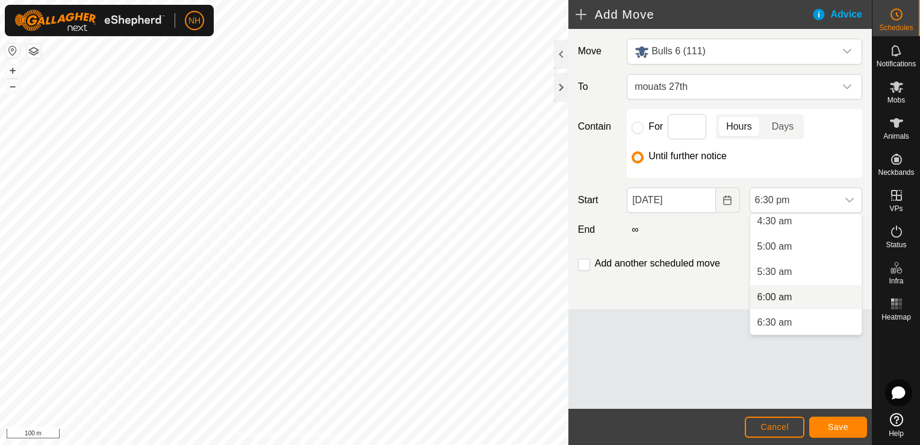
click at [784, 298] on li "6:00 am" at bounding box center [806, 297] width 111 height 24
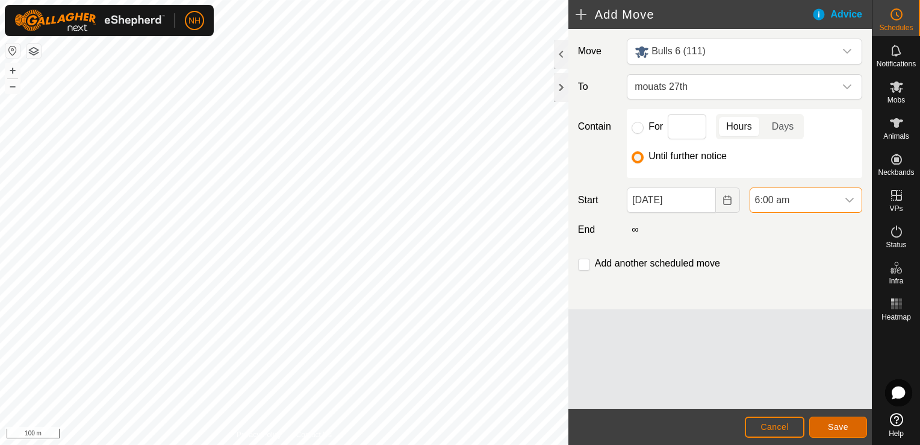
click at [840, 423] on span "Save" at bounding box center [838, 427] width 20 height 10
